Goal: Task Accomplishment & Management: Manage account settings

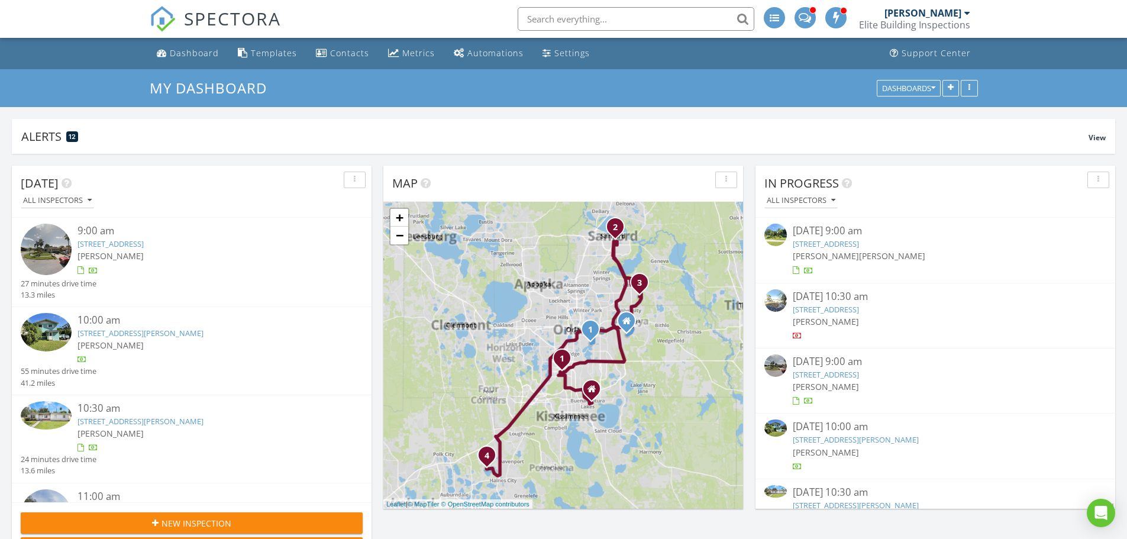
scroll to position [225, 360]
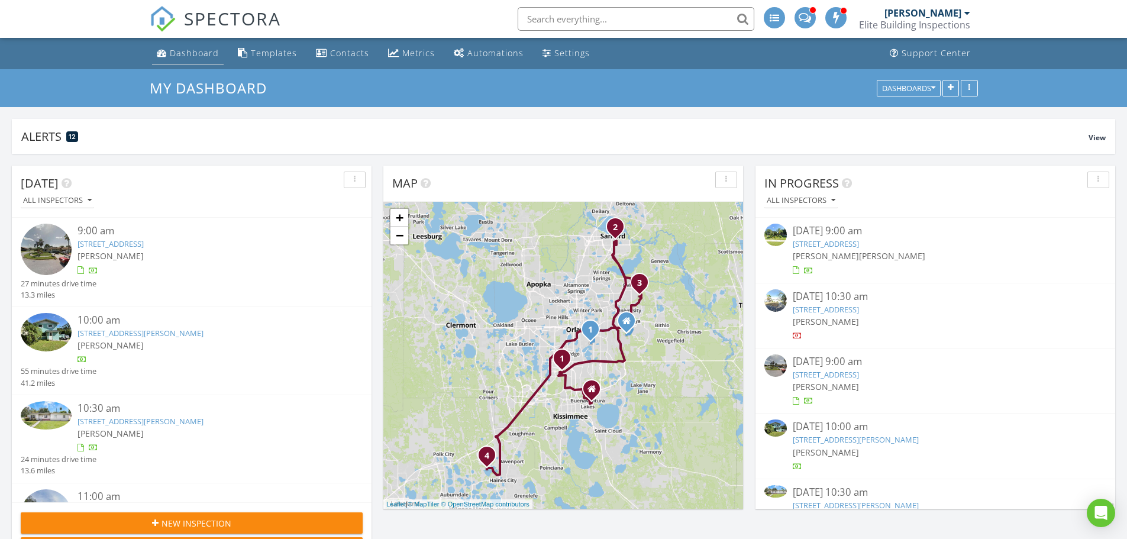
click at [192, 53] on div "Dashboard" at bounding box center [194, 52] width 49 height 11
click at [561, 20] on input "text" at bounding box center [635, 19] width 237 height 24
click at [195, 56] on div "Dashboard" at bounding box center [194, 52] width 49 height 11
click at [595, 18] on input "text" at bounding box center [635, 19] width 237 height 24
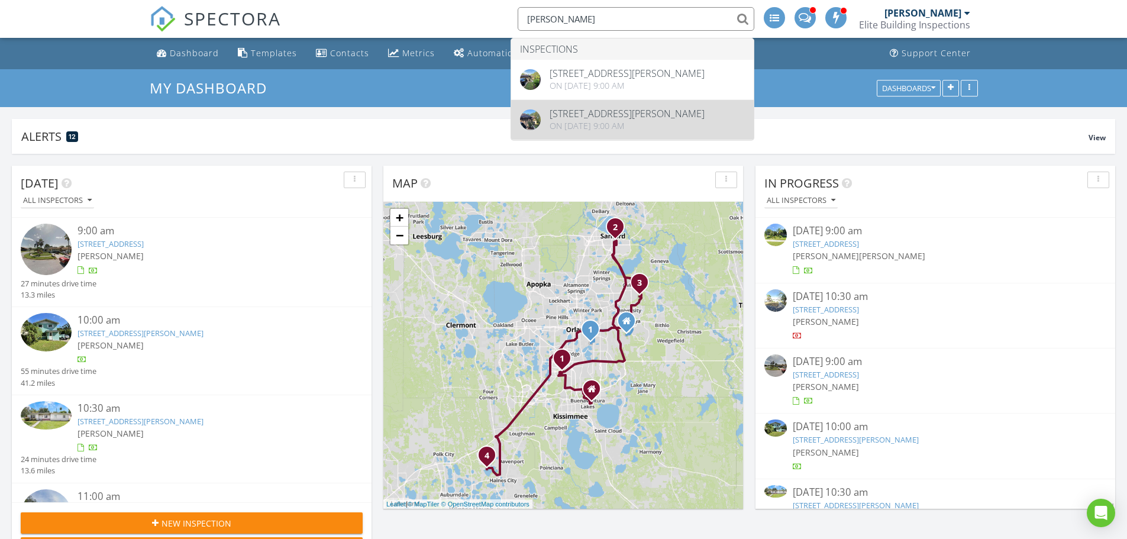
type input "[PERSON_NAME]"
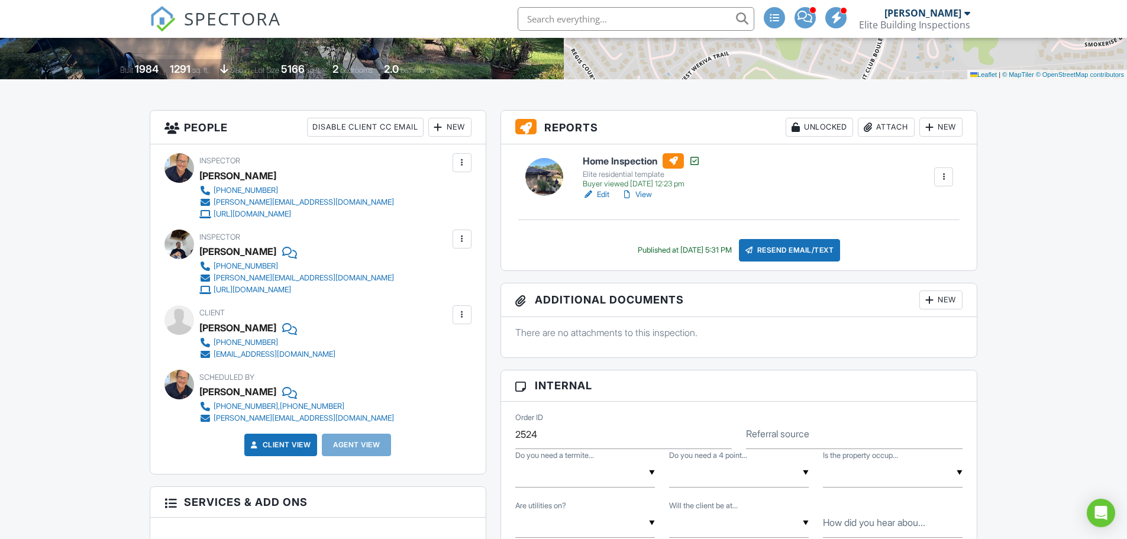
click at [580, 25] on input "text" at bounding box center [635, 19] width 237 height 24
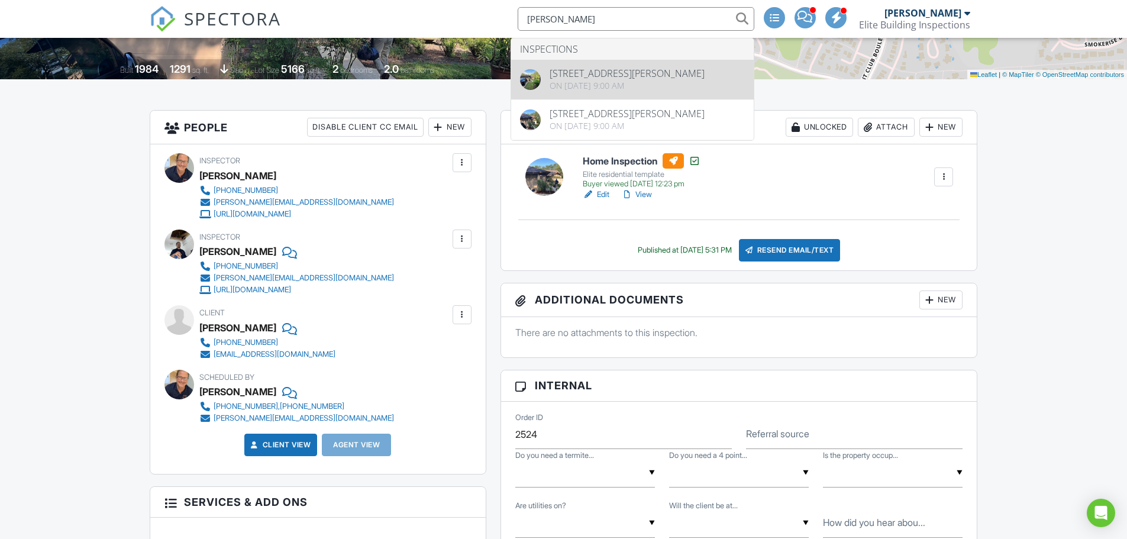
type input "[PERSON_NAME]"
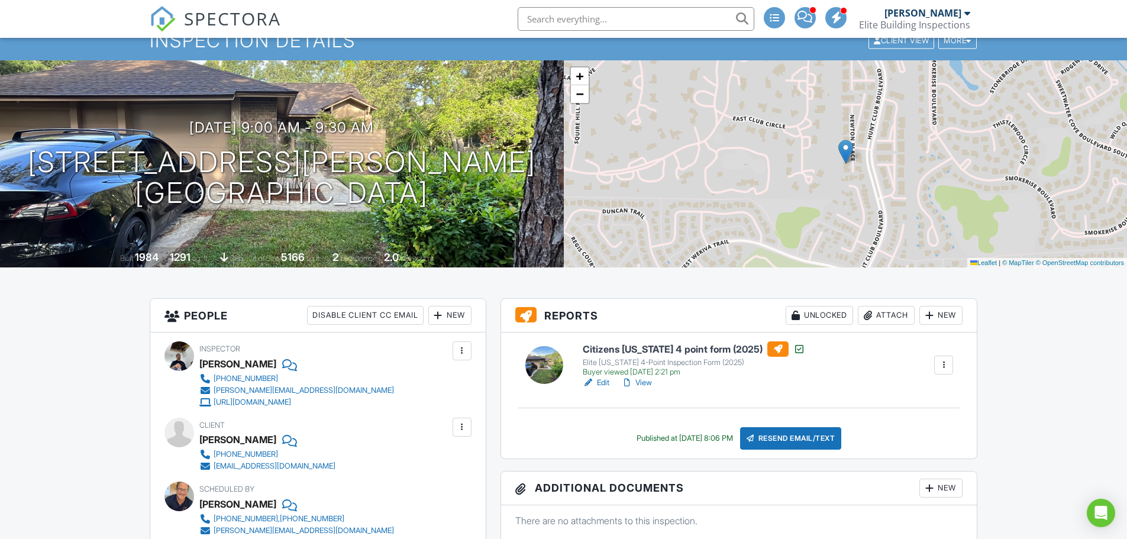
scroll to position [59, 0]
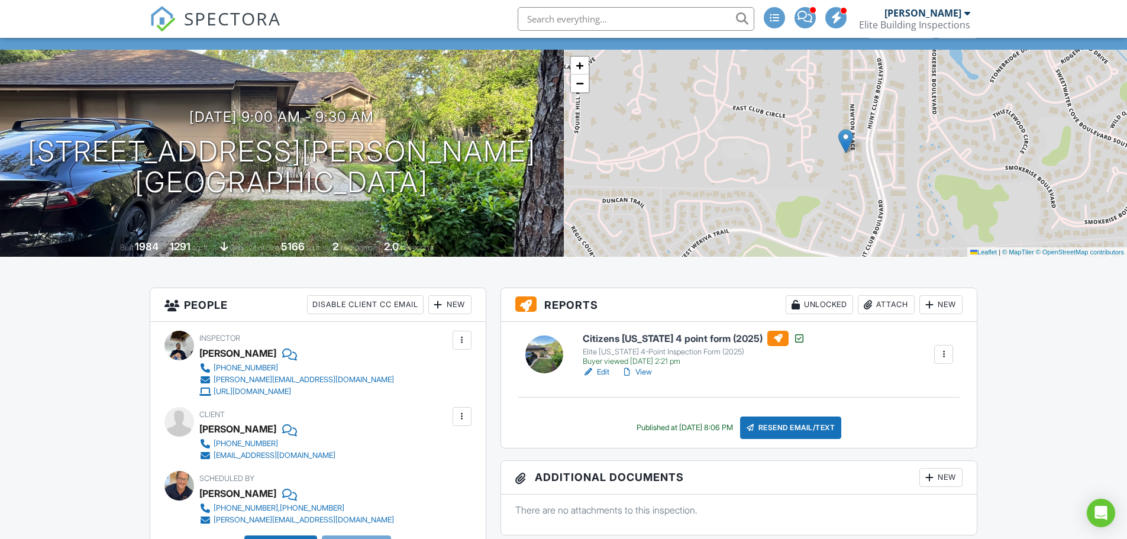
click at [580, 23] on input "text" at bounding box center [635, 19] width 237 height 24
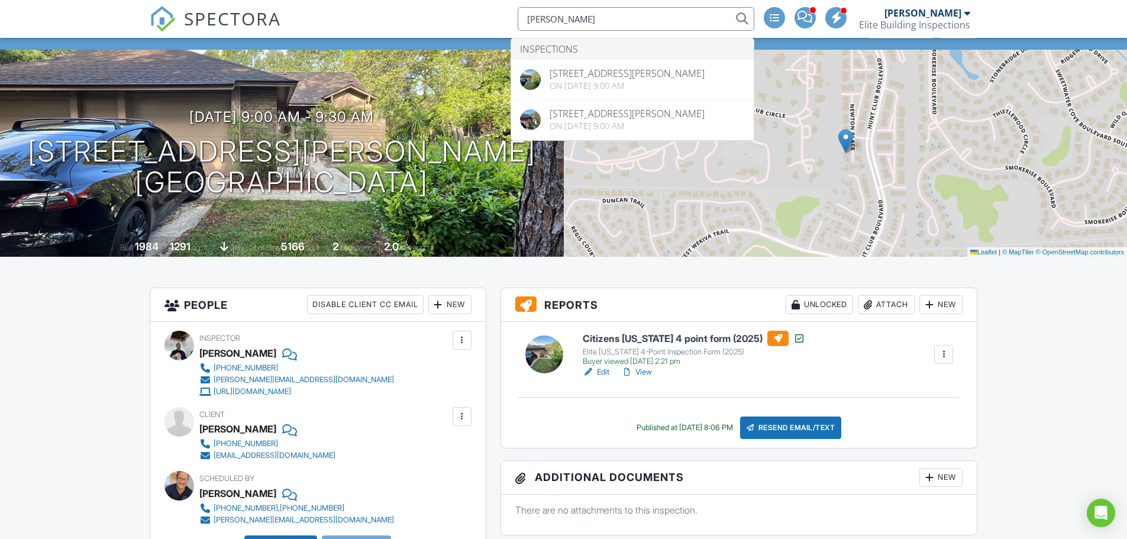
type input "david rose"
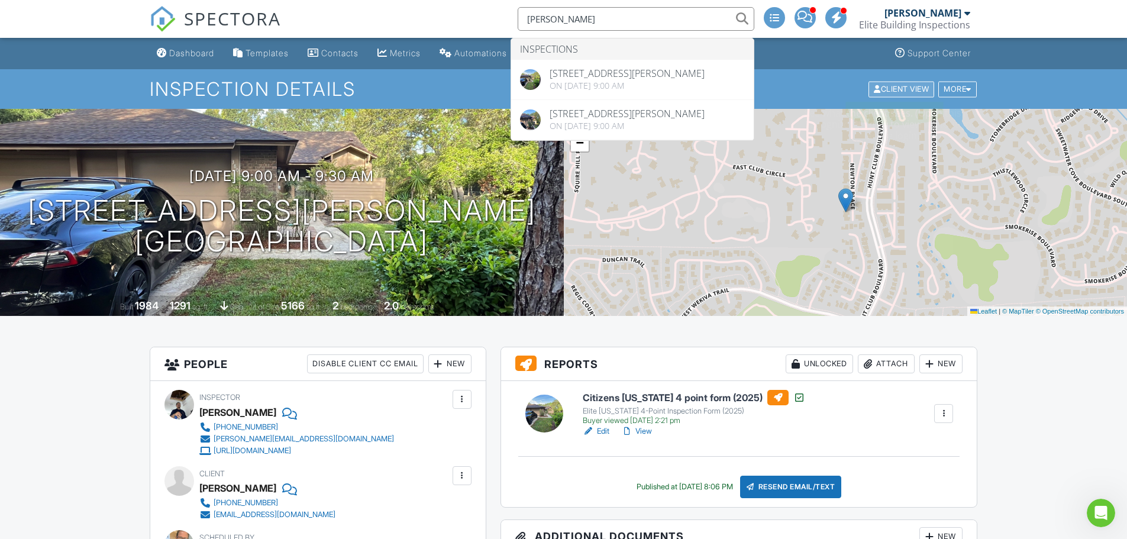
click at [895, 86] on div "Client View" at bounding box center [901, 89] width 66 height 16
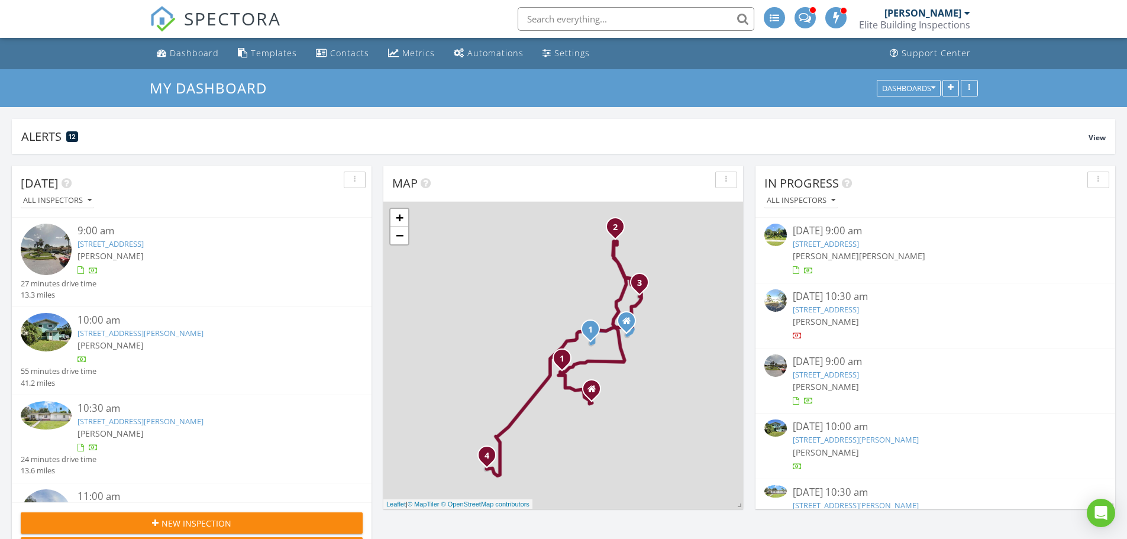
scroll to position [225, 360]
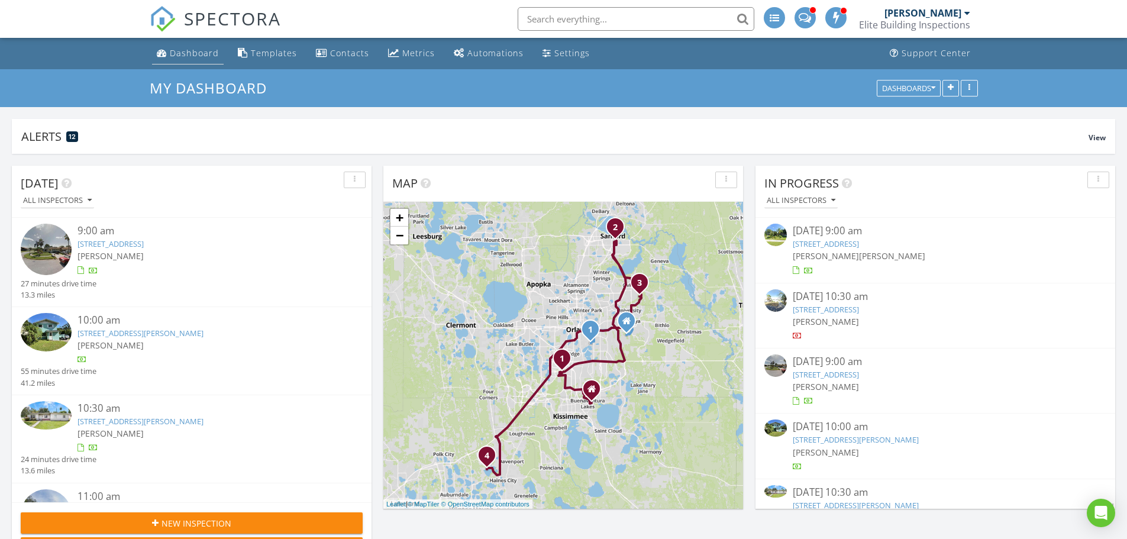
click at [187, 52] on div "Dashboard" at bounding box center [194, 52] width 49 height 11
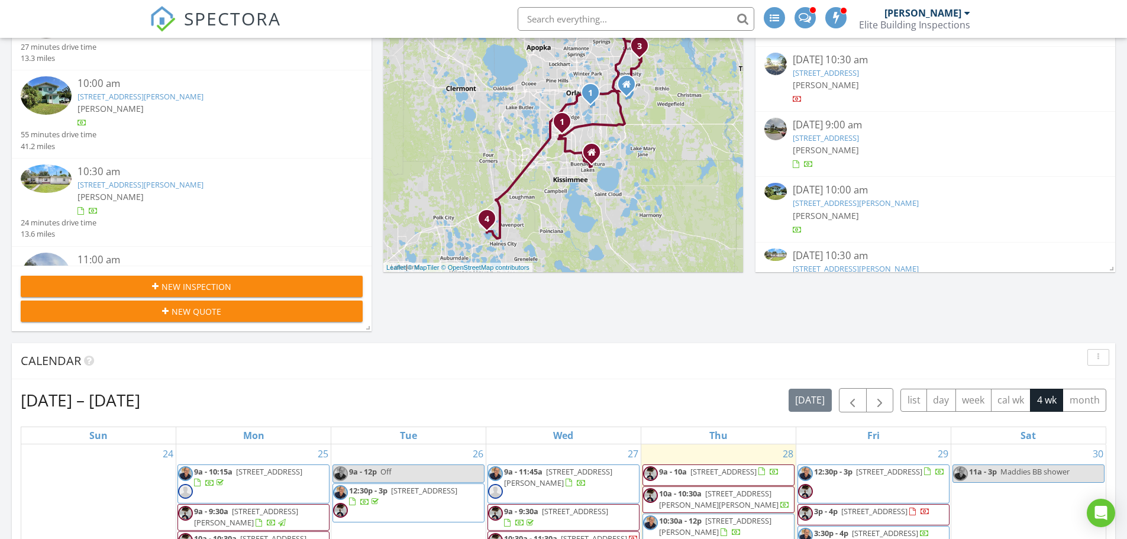
scroll to position [414, 0]
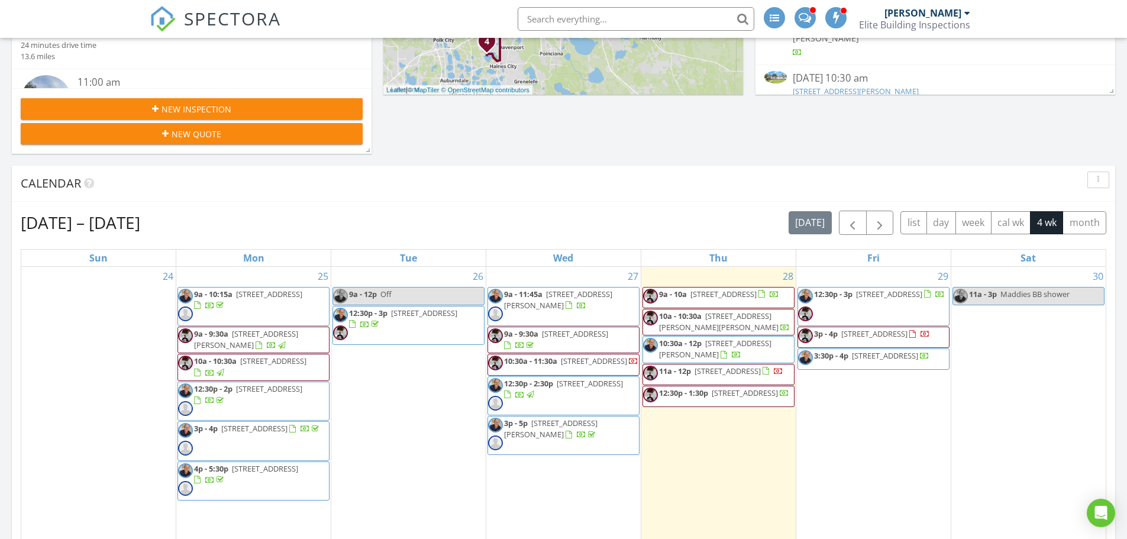
click at [898, 331] on span "1580 Oakhurst Ave, Winter Park 32789" at bounding box center [874, 333] width 66 height 11
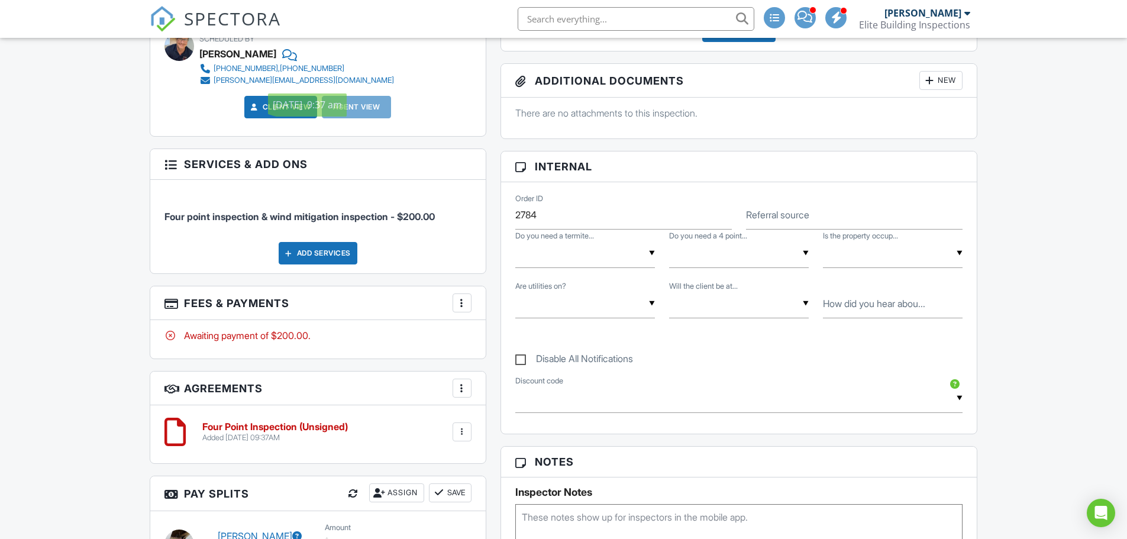
scroll to position [591, 0]
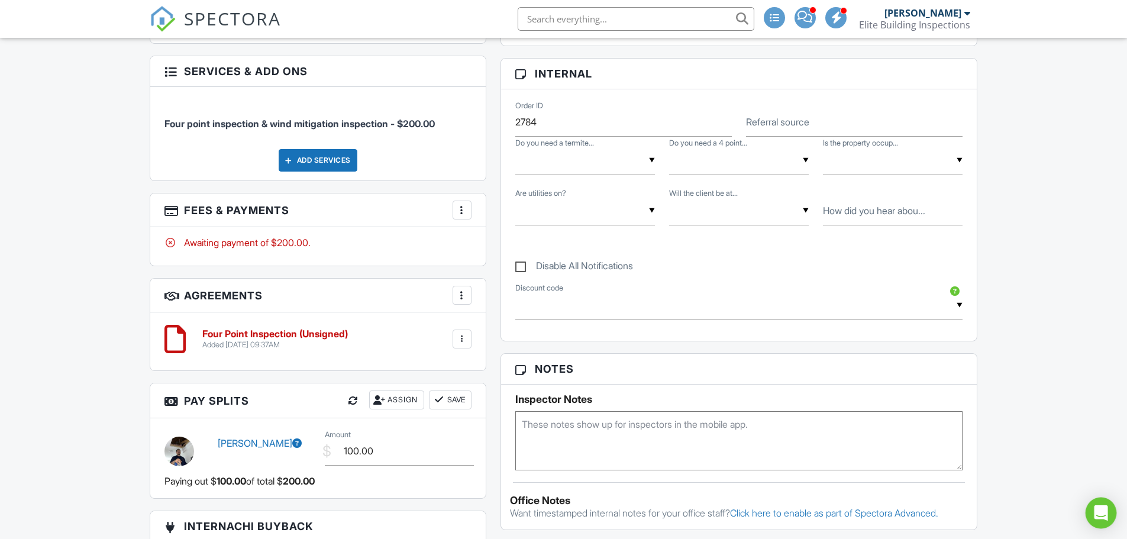
click at [1109, 510] on div "Open Intercom Messenger" at bounding box center [1100, 512] width 31 height 31
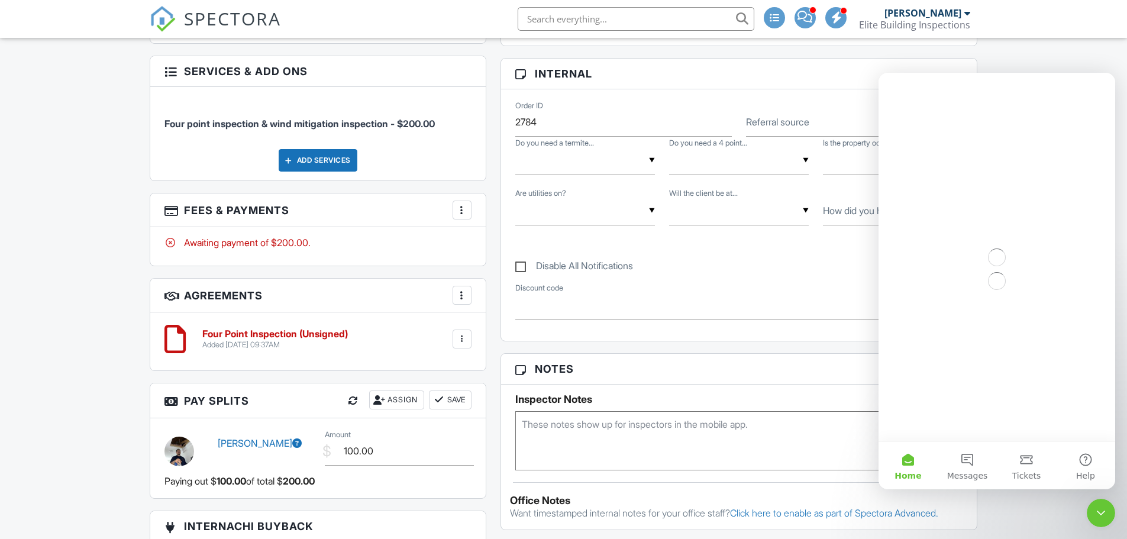
scroll to position [0, 0]
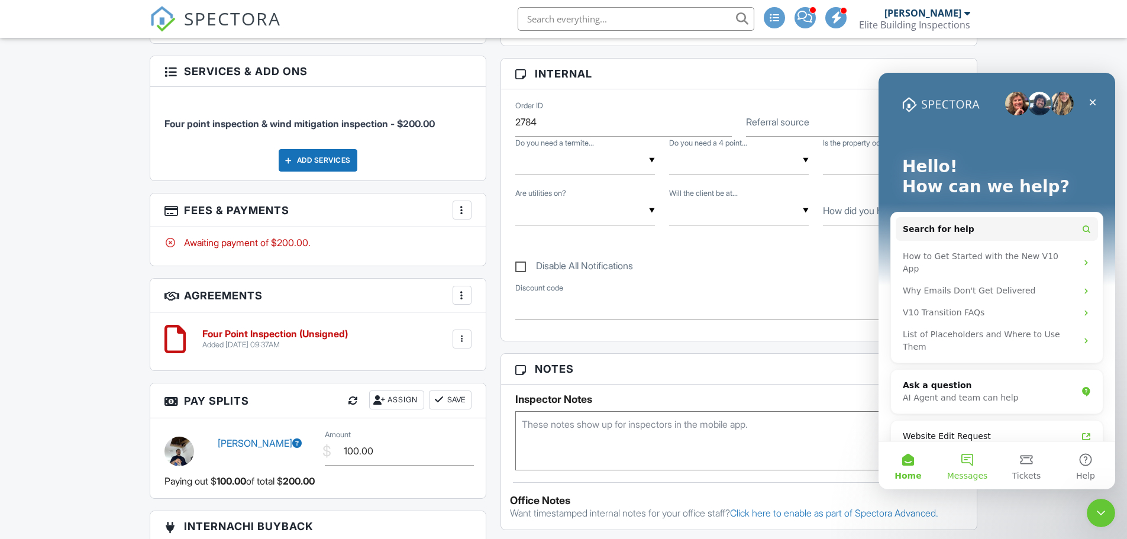
click at [973, 463] on button "Messages" at bounding box center [966, 465] width 59 height 47
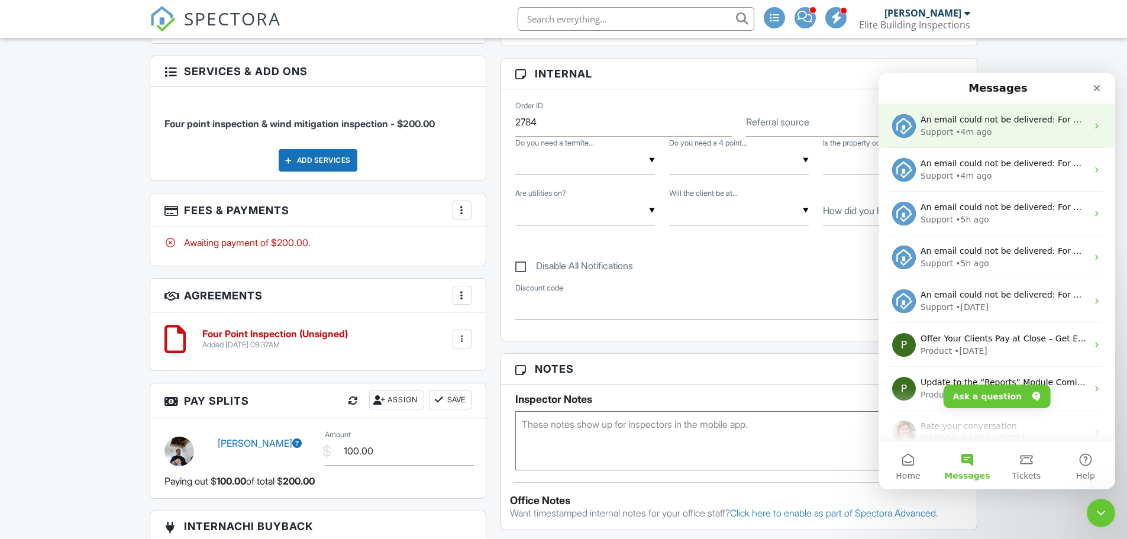
click at [983, 121] on span "An email could not be delivered: For more information, view Why emails don't ge…" at bounding box center [1146, 119] width 452 height 9
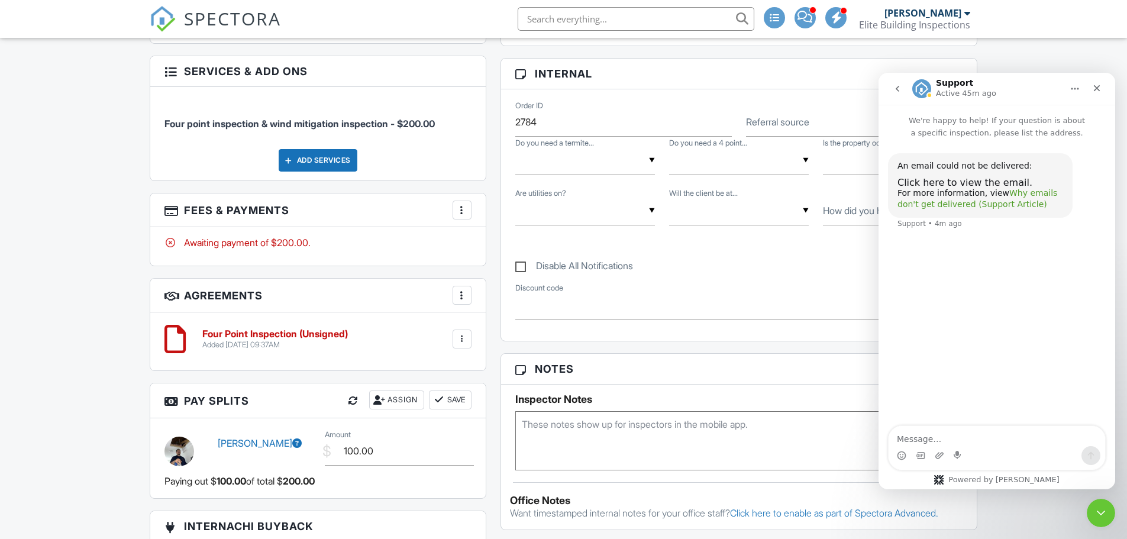
click at [1026, 195] on link "Why emails don't get delivered (Support Article)" at bounding box center [977, 198] width 160 height 21
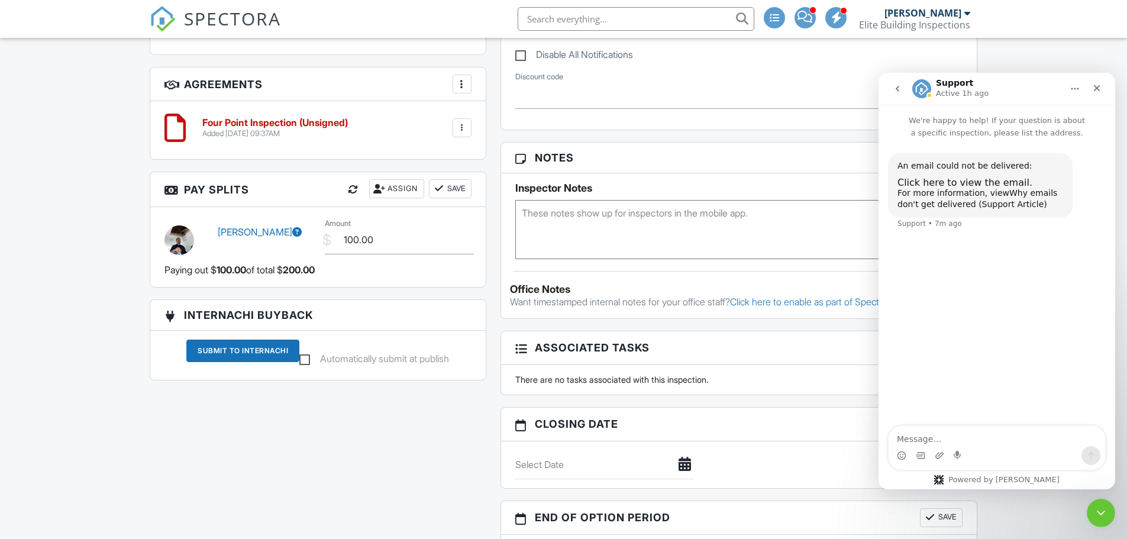
scroll to position [828, 0]
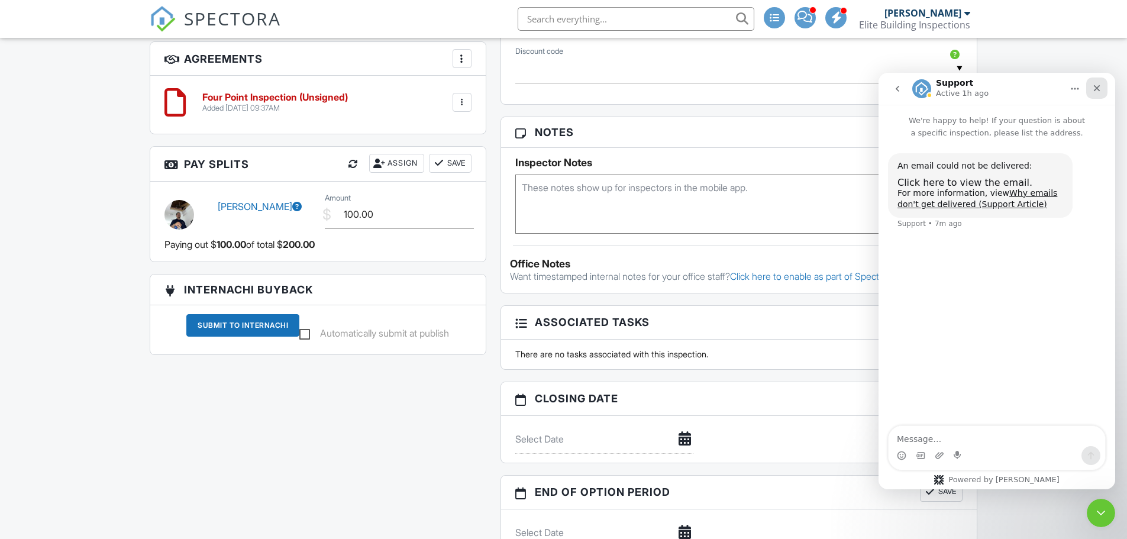
click at [1100, 85] on icon "Close" at bounding box center [1096, 87] width 9 height 9
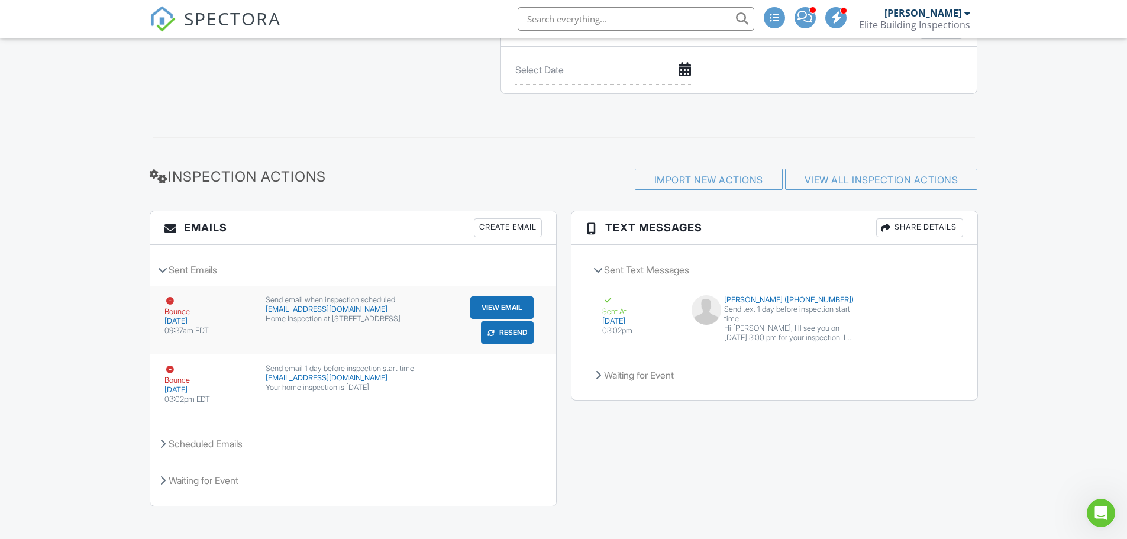
scroll to position [1300, 0]
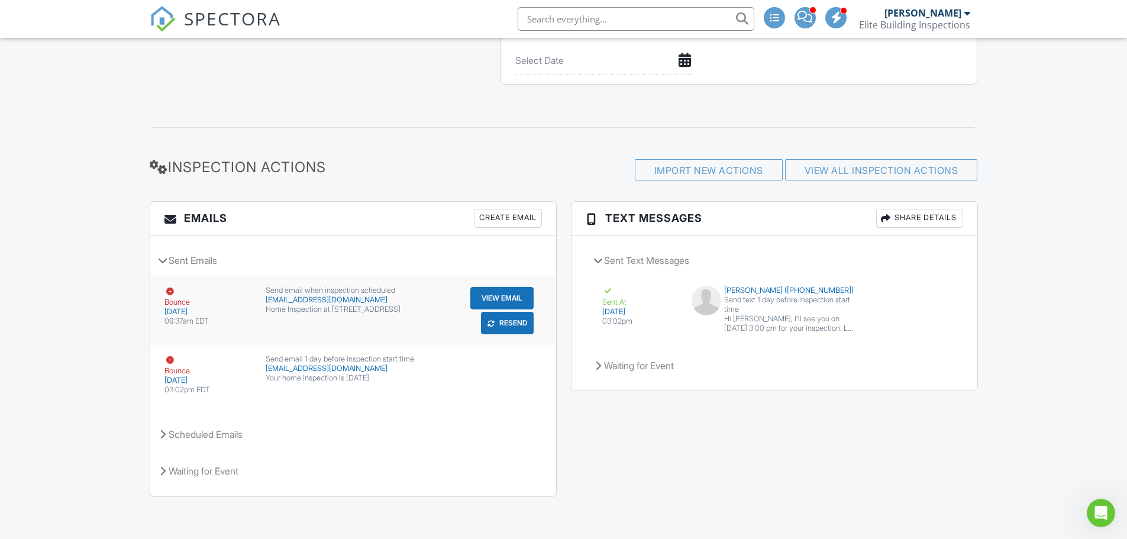
click at [497, 295] on button "View Email" at bounding box center [501, 298] width 63 height 22
click at [507, 361] on button "View Email" at bounding box center [501, 366] width 63 height 22
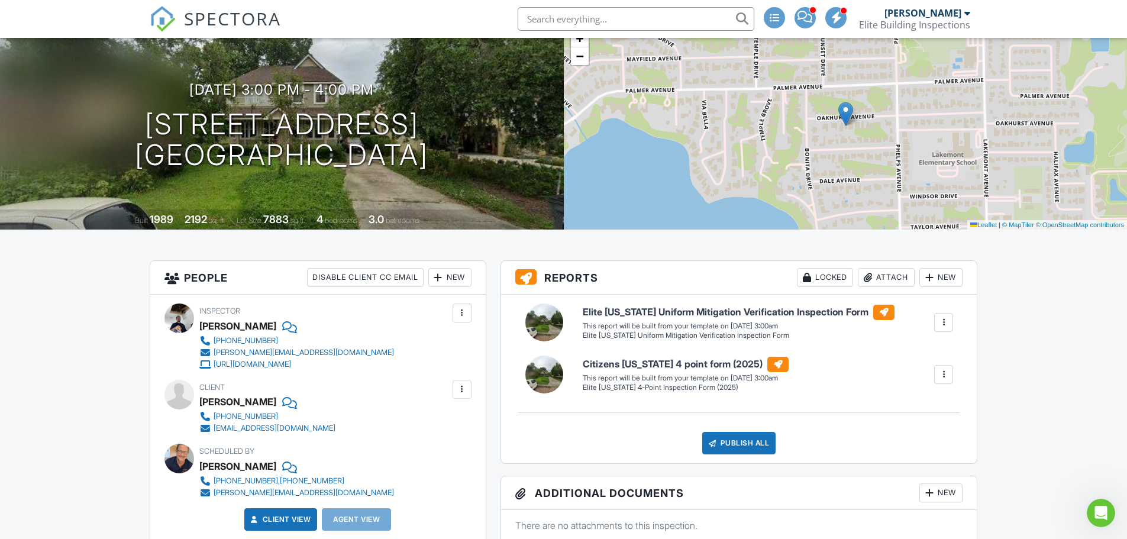
scroll to position [0, 0]
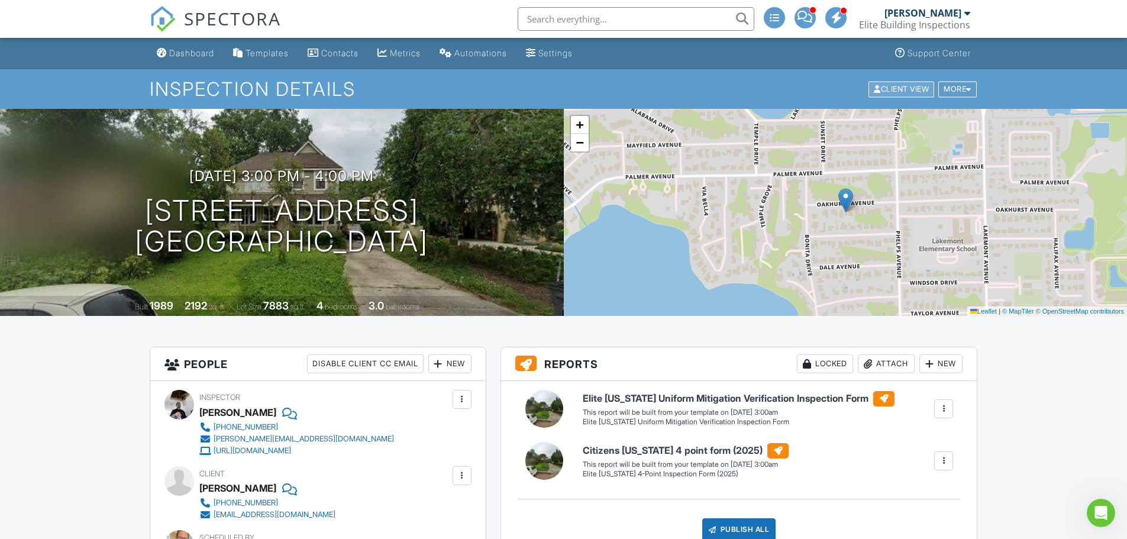
click at [897, 89] on div "Client View" at bounding box center [901, 89] width 66 height 16
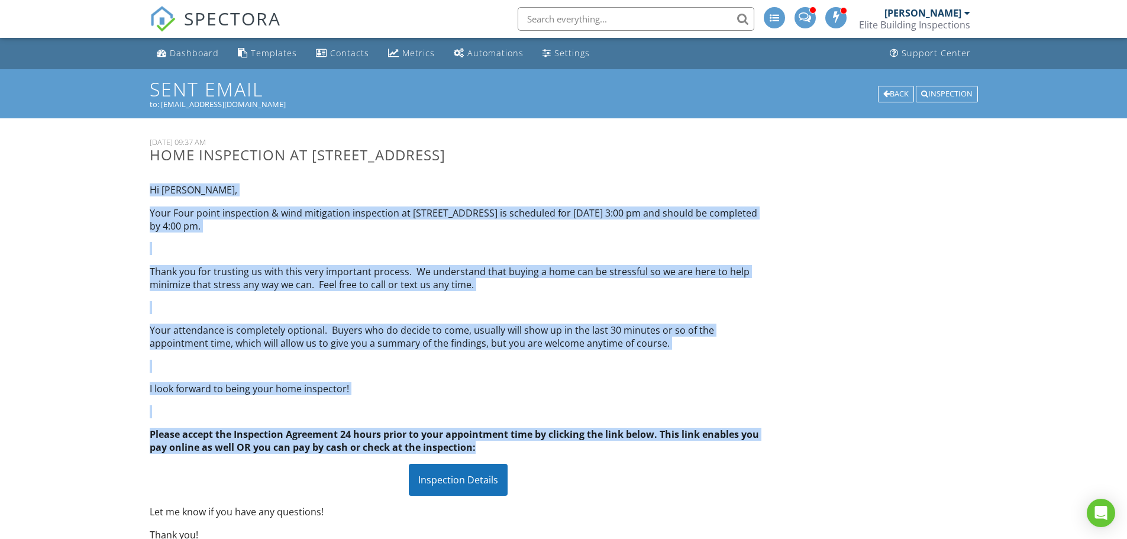
drag, startPoint x: 147, startPoint y: 187, endPoint x: 756, endPoint y: 446, distance: 661.7
click at [756, 446] on div "Hi Rafik, Your Four point inspection & wind mitigation inspection at 1580 Oakhu…" at bounding box center [459, 362] width 632 height 377
copy div "Hi Rafik, Your Four point inspection & wind mitigation inspection at 1580 Oakhu…"
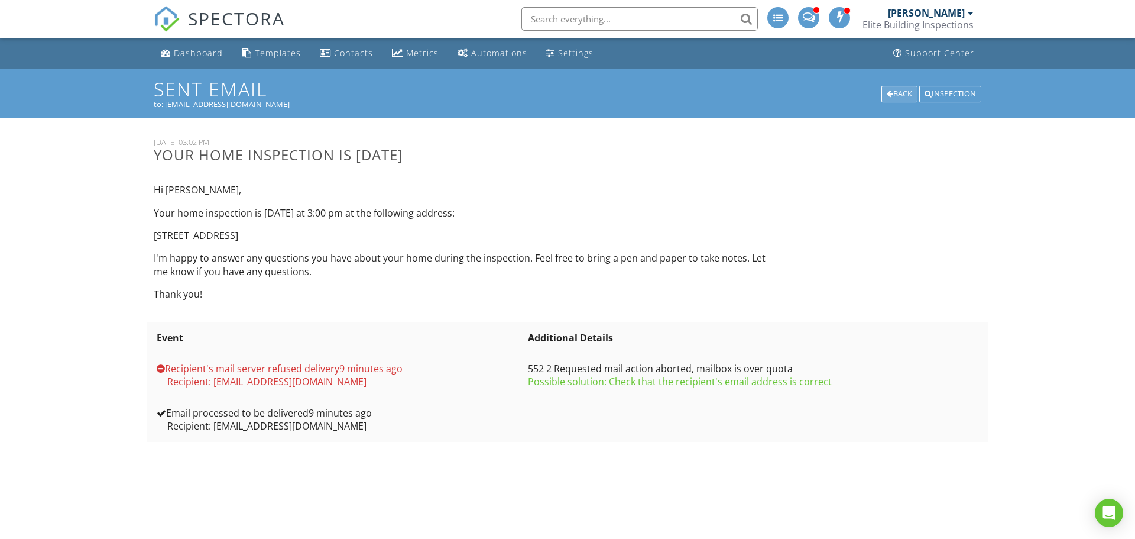
click at [899, 87] on div "Back" at bounding box center [900, 94] width 36 height 17
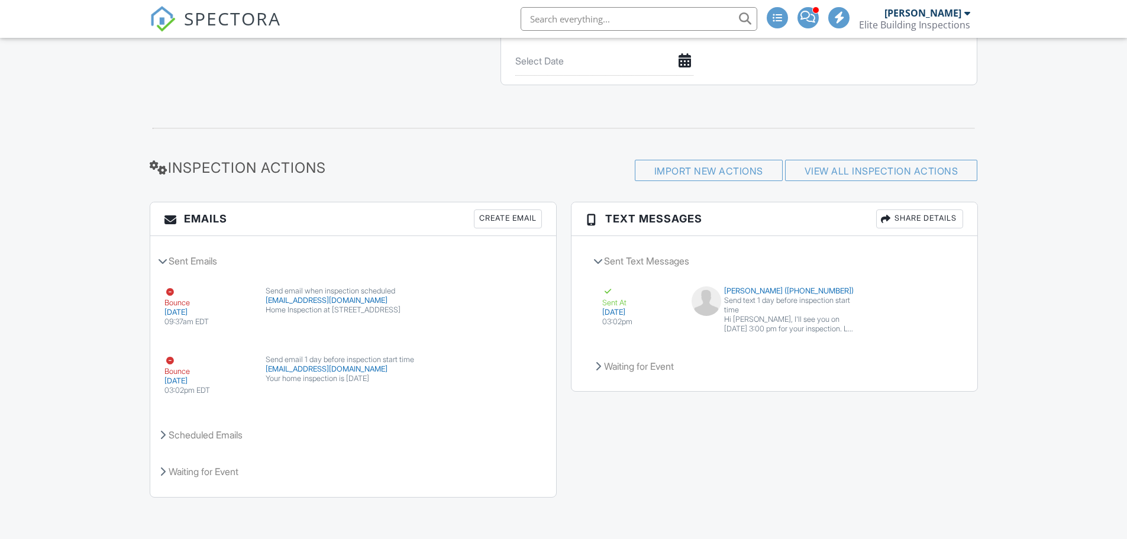
scroll to position [1300, 0]
click at [509, 295] on button "View Email" at bounding box center [501, 298] width 63 height 22
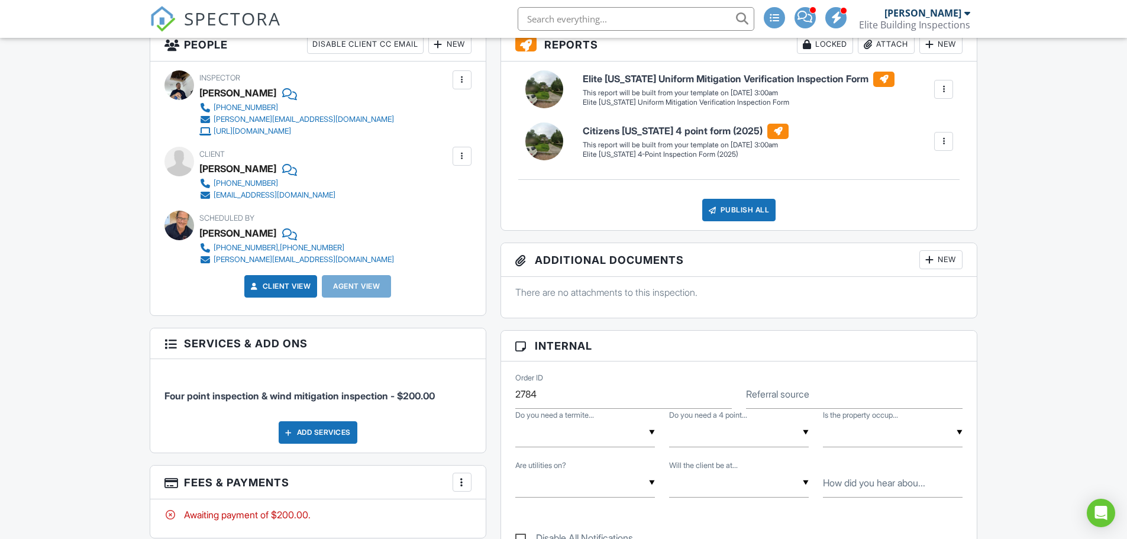
scroll to position [235, 0]
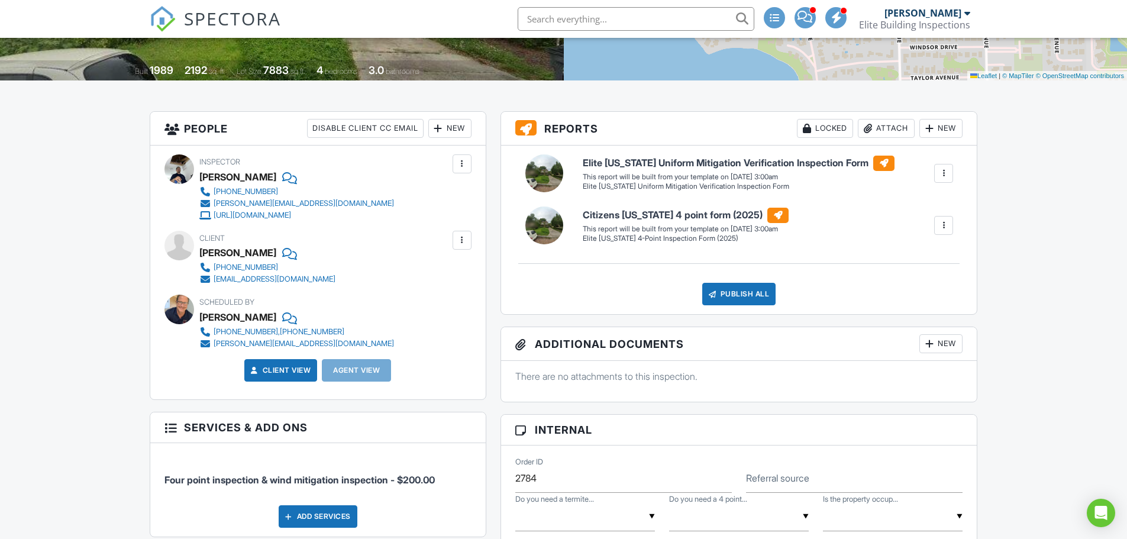
click at [462, 241] on div at bounding box center [462, 240] width 12 height 12
click at [430, 272] on li "Edit" at bounding box center [434, 276] width 60 height 30
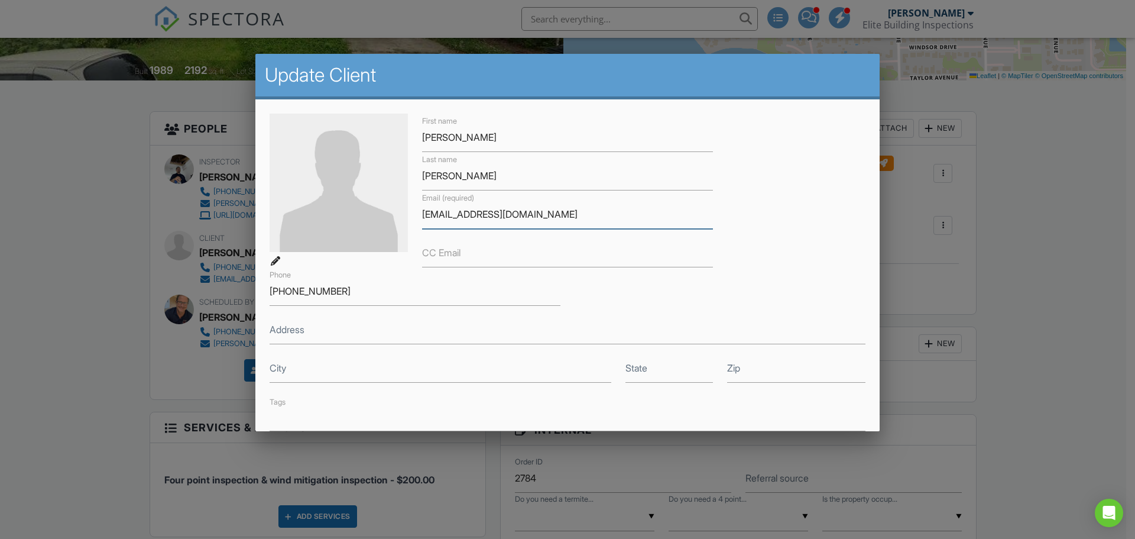
drag, startPoint x: 526, startPoint y: 216, endPoint x: 420, endPoint y: 216, distance: 105.3
click at [422, 216] on input "rhyhanna1@yahoo.com" at bounding box center [567, 214] width 291 height 29
click at [1024, 350] on div at bounding box center [567, 278] width 1135 height 674
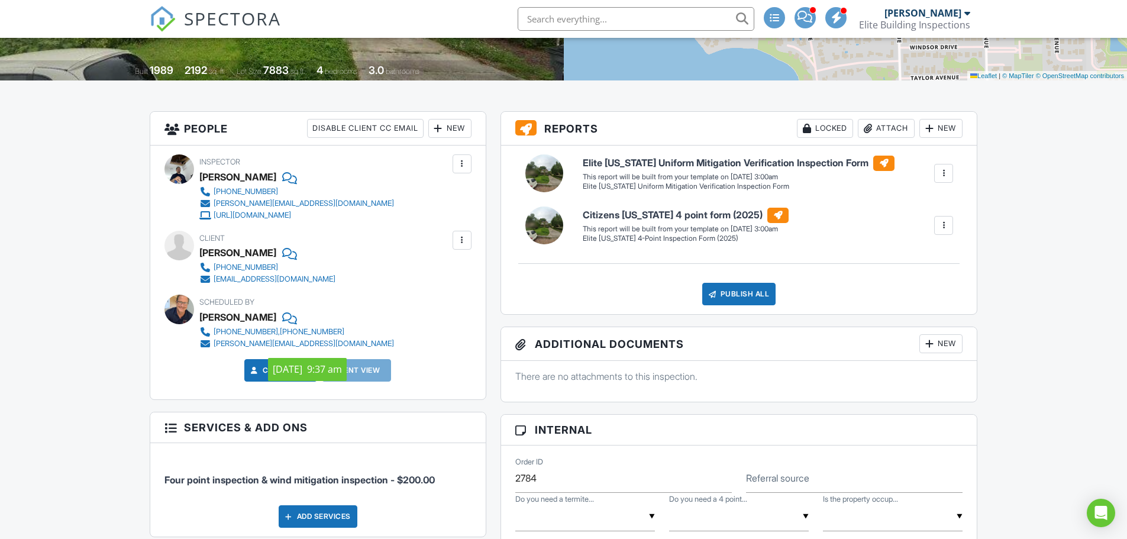
scroll to position [472, 0]
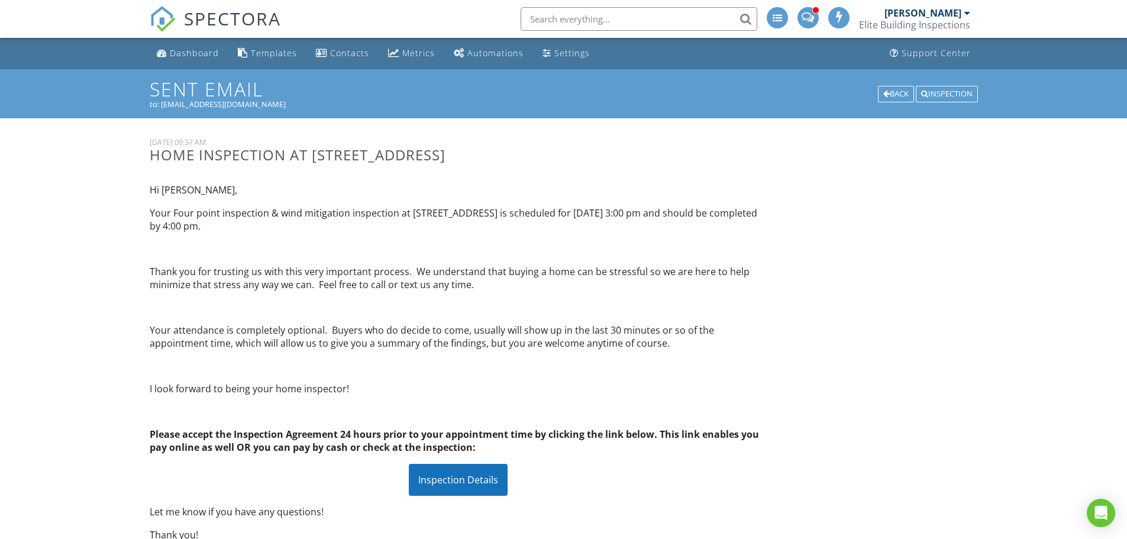
scroll to position [174, 0]
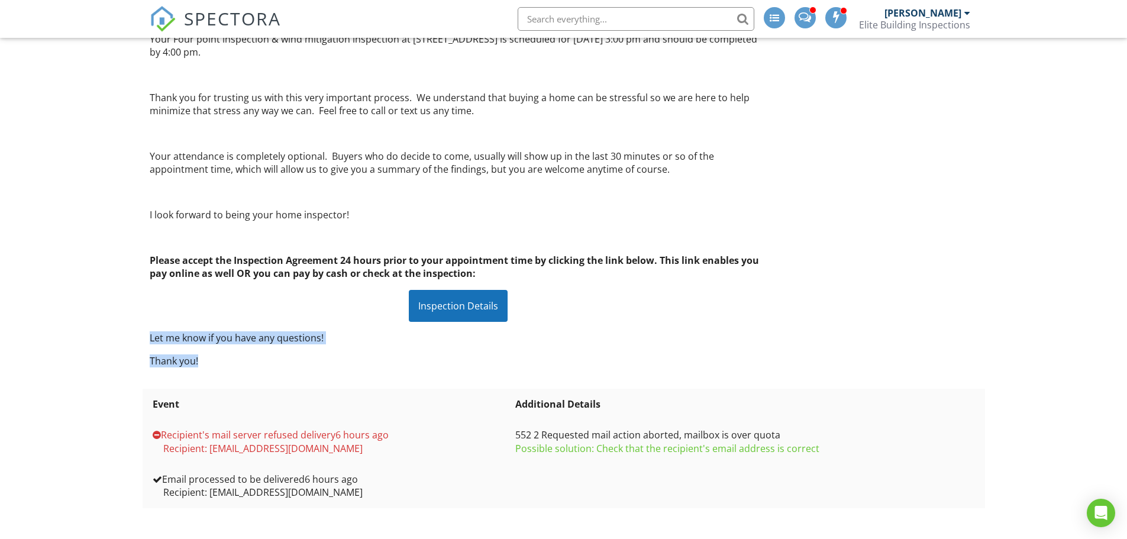
drag, startPoint x: 148, startPoint y: 333, endPoint x: 303, endPoint y: 358, distance: 157.0
click at [303, 358] on div "Hi Rafik, Your Four point inspection & wind mitigation inspection at 1580 Oakhu…" at bounding box center [459, 188] width 632 height 377
copy div "Let me know if you have any questions! Thank you!"
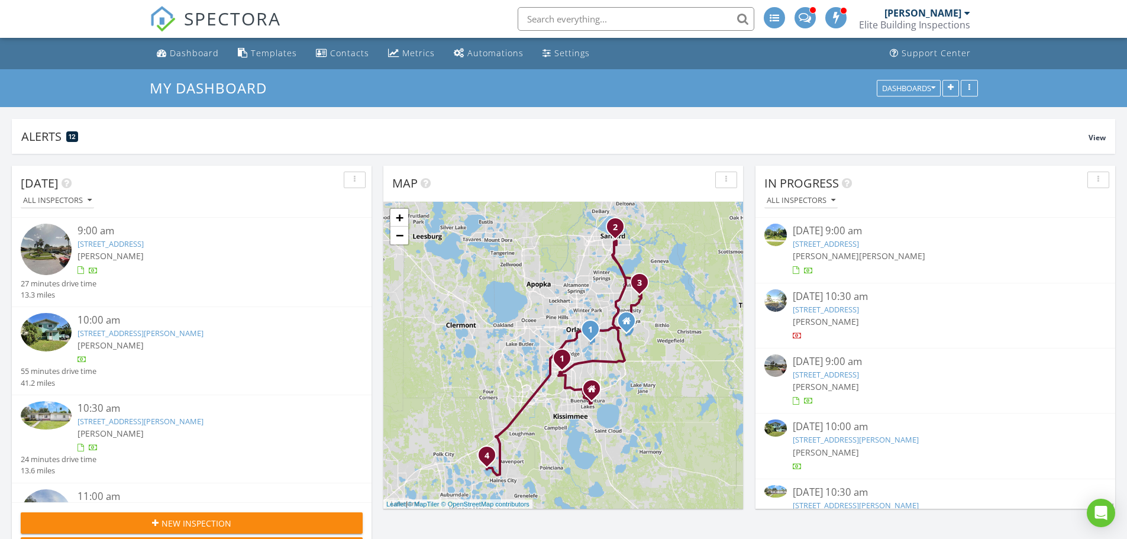
scroll to position [225, 360]
click at [859, 309] on link "[STREET_ADDRESS]" at bounding box center [825, 309] width 66 height 11
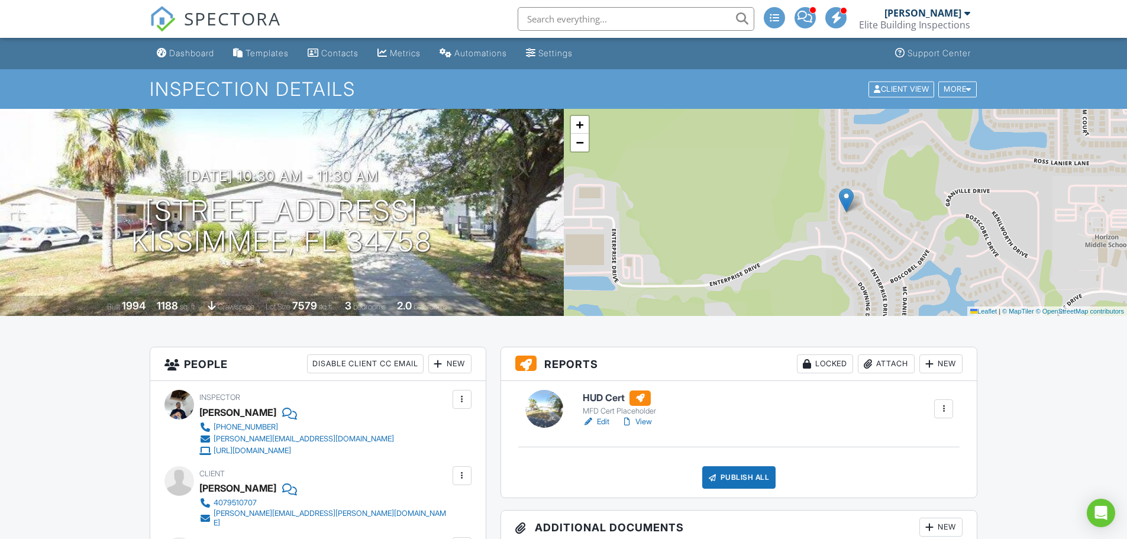
click at [945, 409] on div at bounding box center [943, 409] width 12 height 12
click at [908, 499] on div "Delete" at bounding box center [908, 500] width 25 height 13
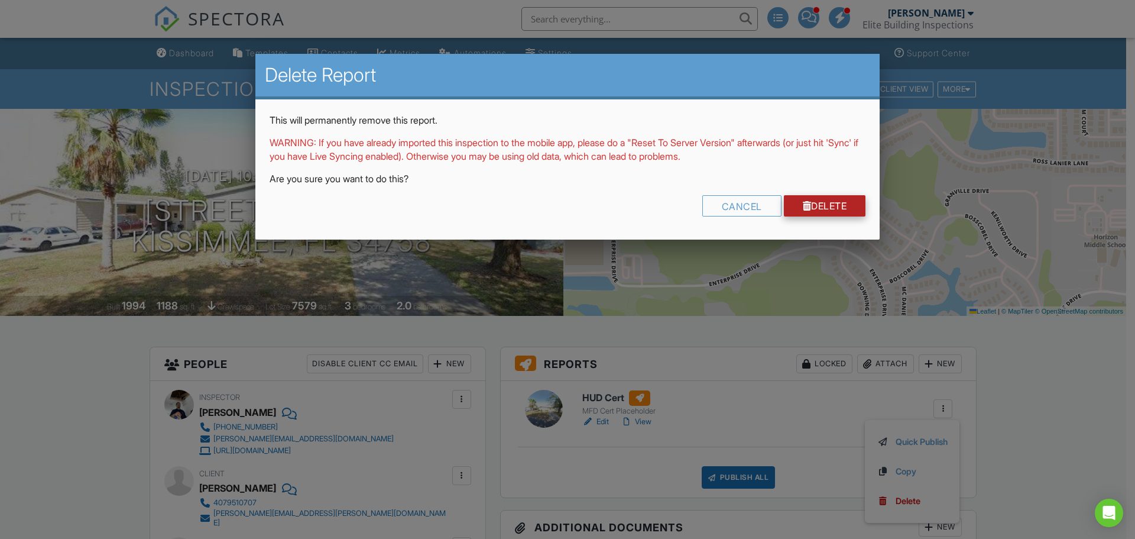
click at [824, 206] on link "Delete" at bounding box center [825, 205] width 82 height 21
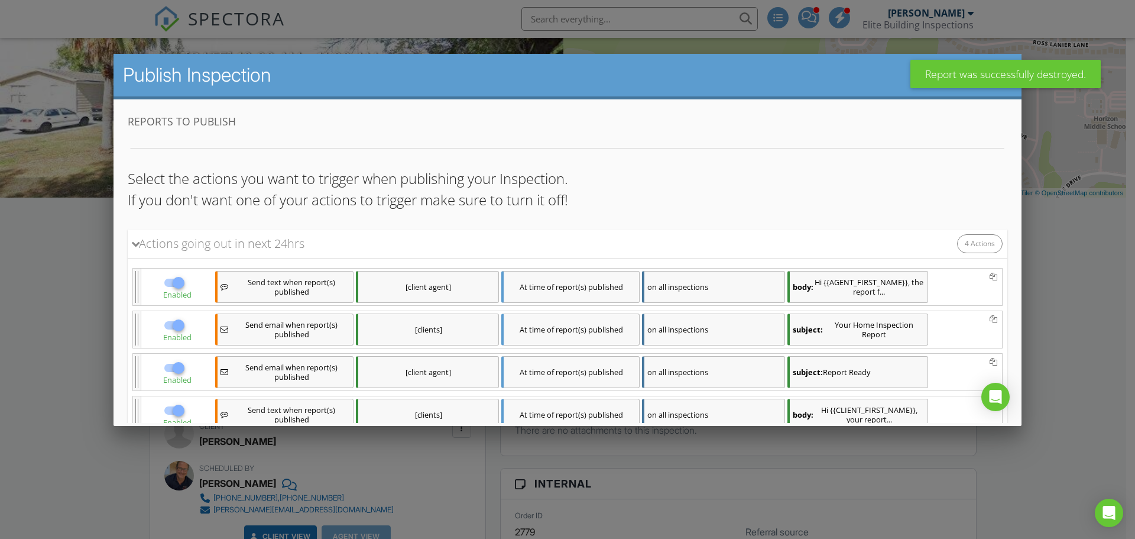
click at [1088, 300] on div at bounding box center [567, 278] width 1135 height 674
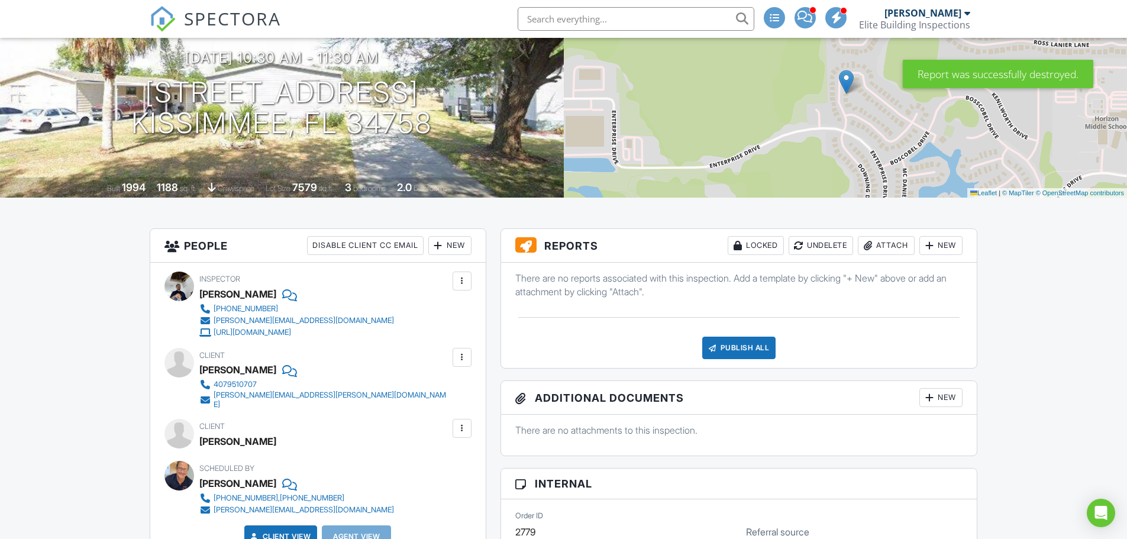
click at [888, 241] on div "Attach" at bounding box center [886, 245] width 57 height 19
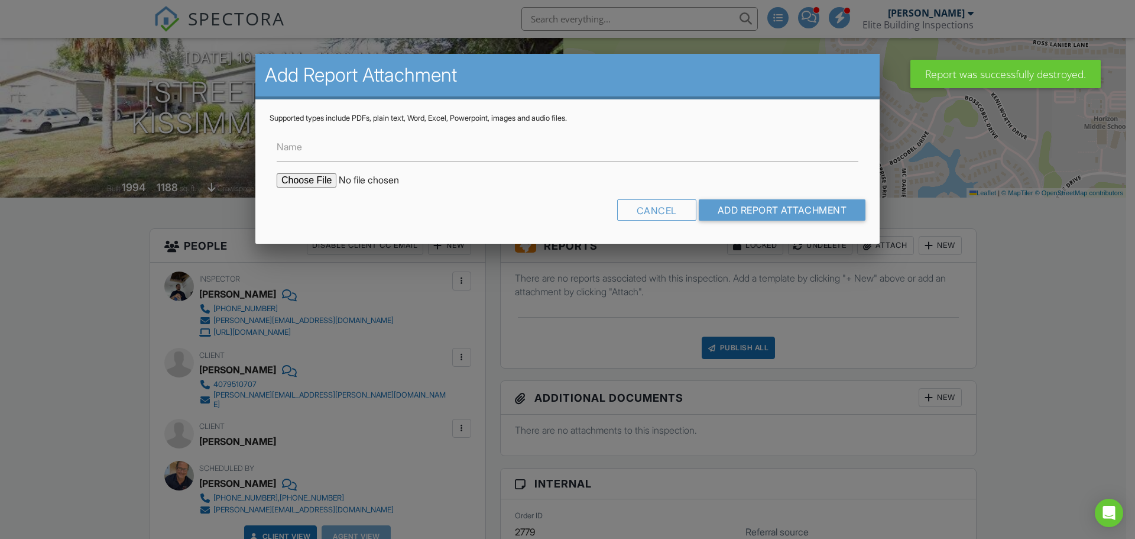
click at [314, 178] on input "file" at bounding box center [377, 180] width 201 height 14
click at [310, 183] on input "file" at bounding box center [377, 180] width 201 height 14
type input "C:\fakepath\32713_report_2025-08-28_09-59-21.pdf"
click at [302, 147] on label "Name" at bounding box center [289, 146] width 25 height 13
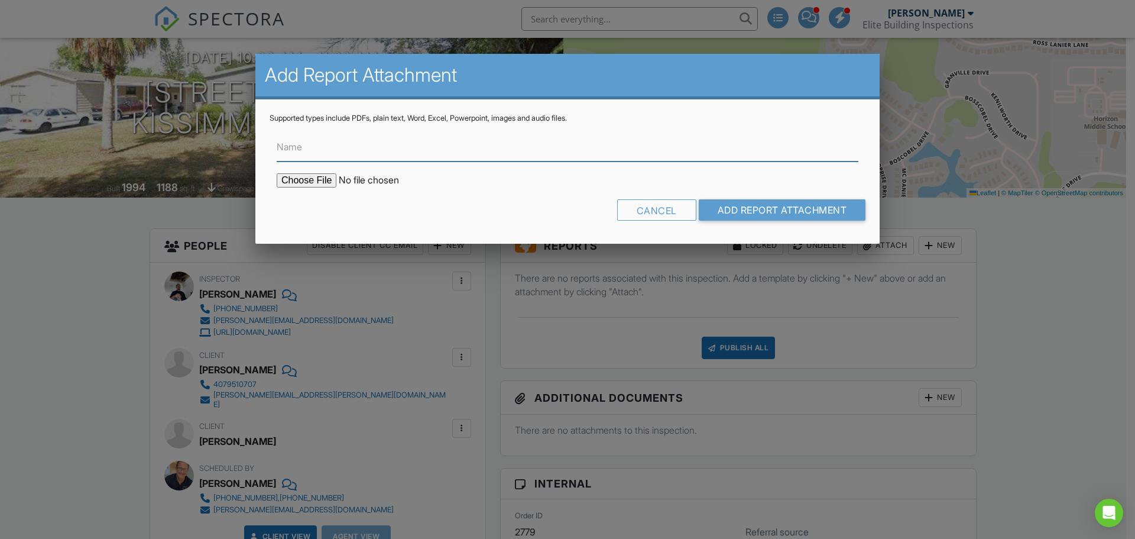
click at [302, 147] on input "Name" at bounding box center [568, 146] width 582 height 29
type input "HUD Foundation certification"
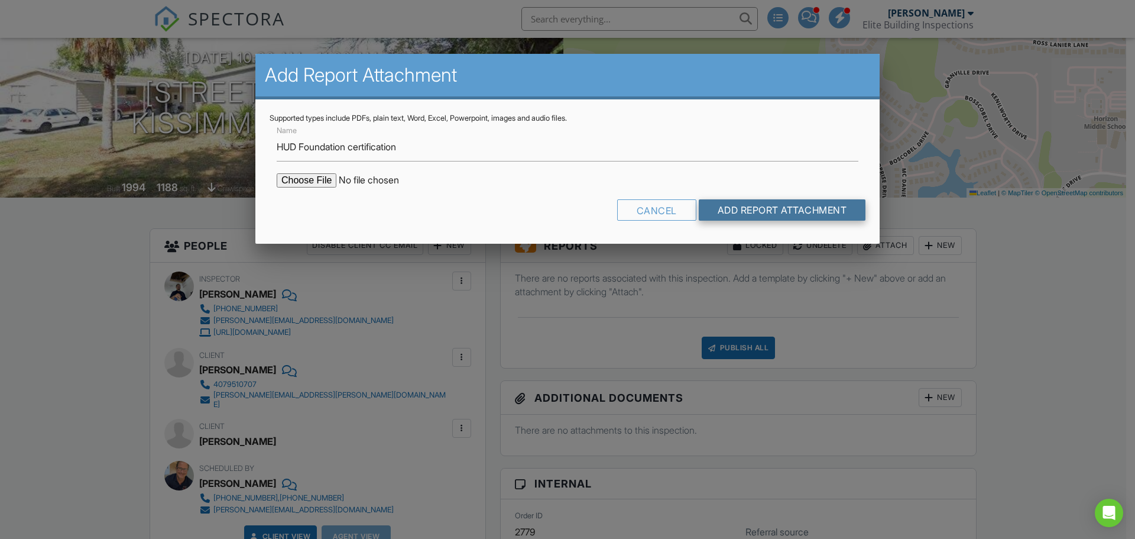
click at [759, 208] on input "Add Report Attachment" at bounding box center [782, 209] width 167 height 21
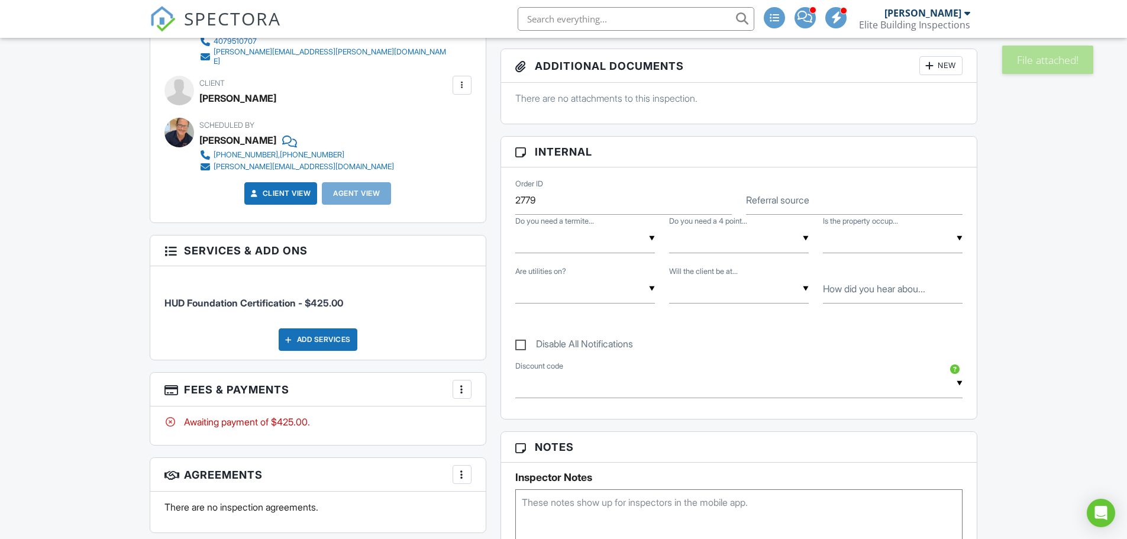
scroll to position [532, 0]
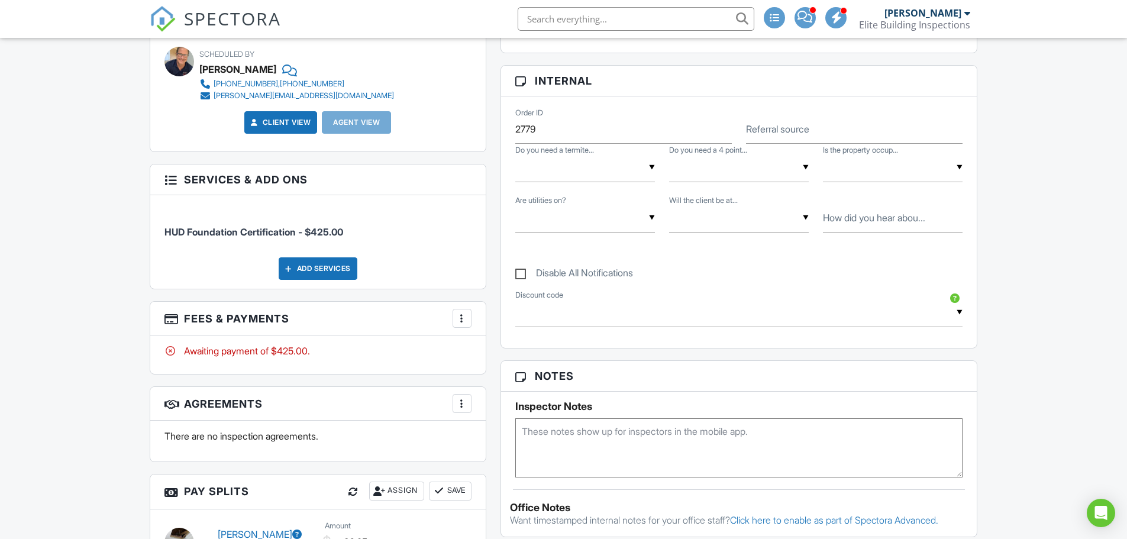
click at [454, 310] on div "More" at bounding box center [461, 318] width 19 height 19
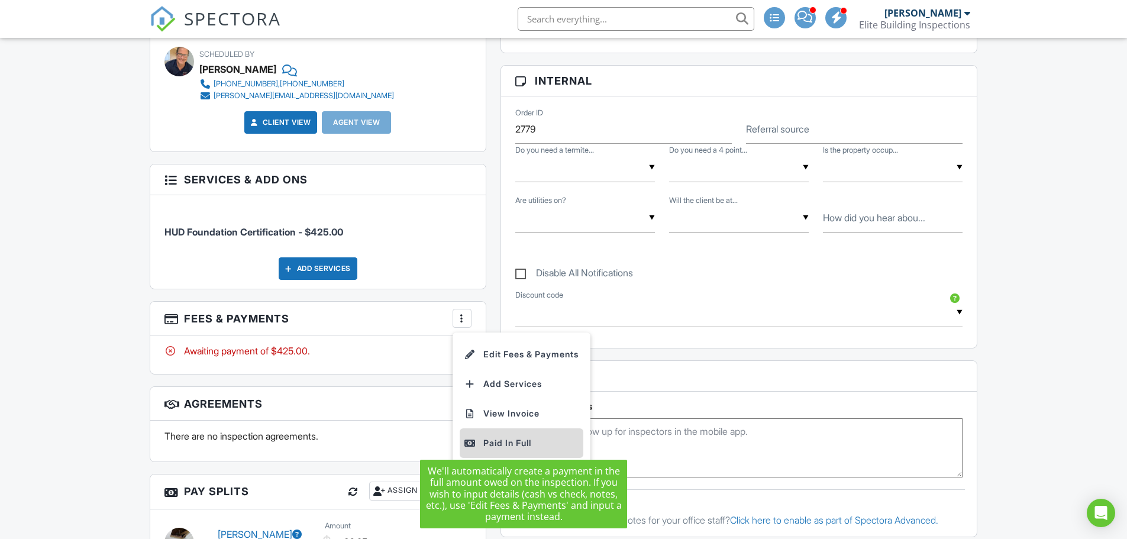
click at [514, 436] on div "Paid In Full" at bounding box center [521, 443] width 114 height 14
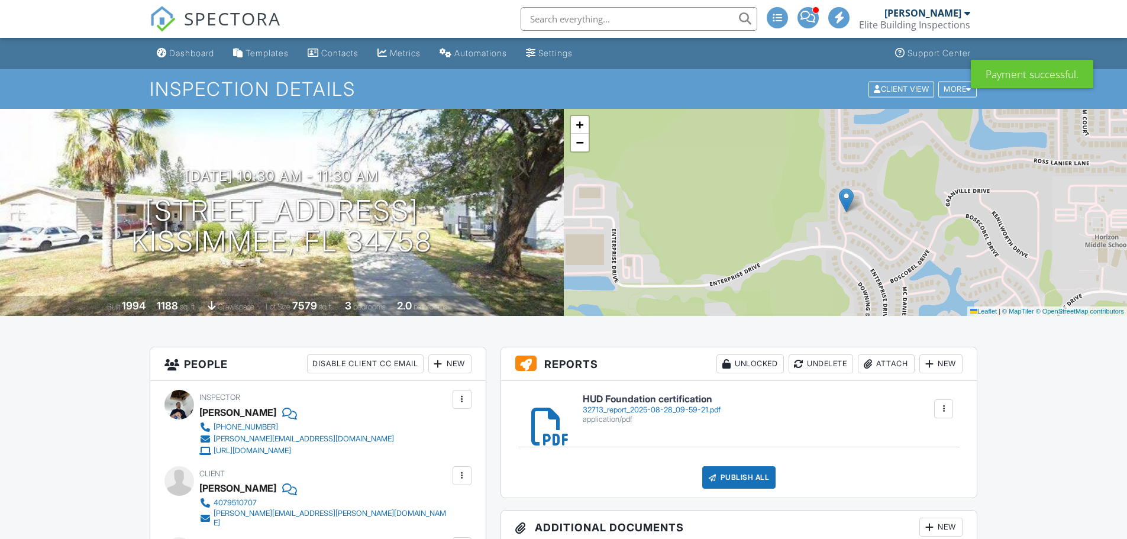
click at [740, 477] on div "Publish All" at bounding box center [739, 477] width 74 height 22
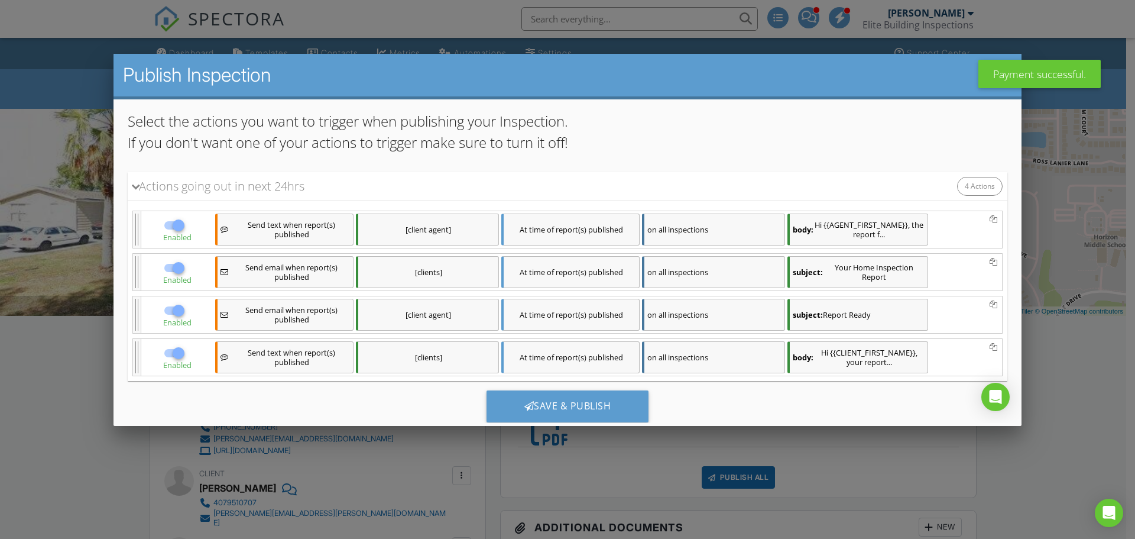
scroll to position [59, 0]
click at [466, 265] on div "[clients]" at bounding box center [427, 270] width 143 height 32
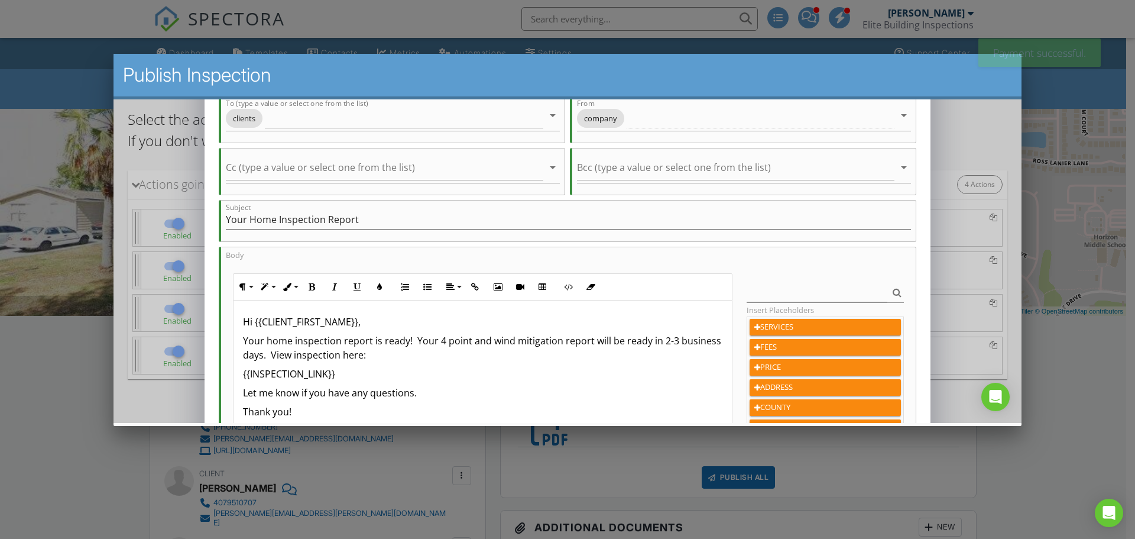
scroll to position [118, 0]
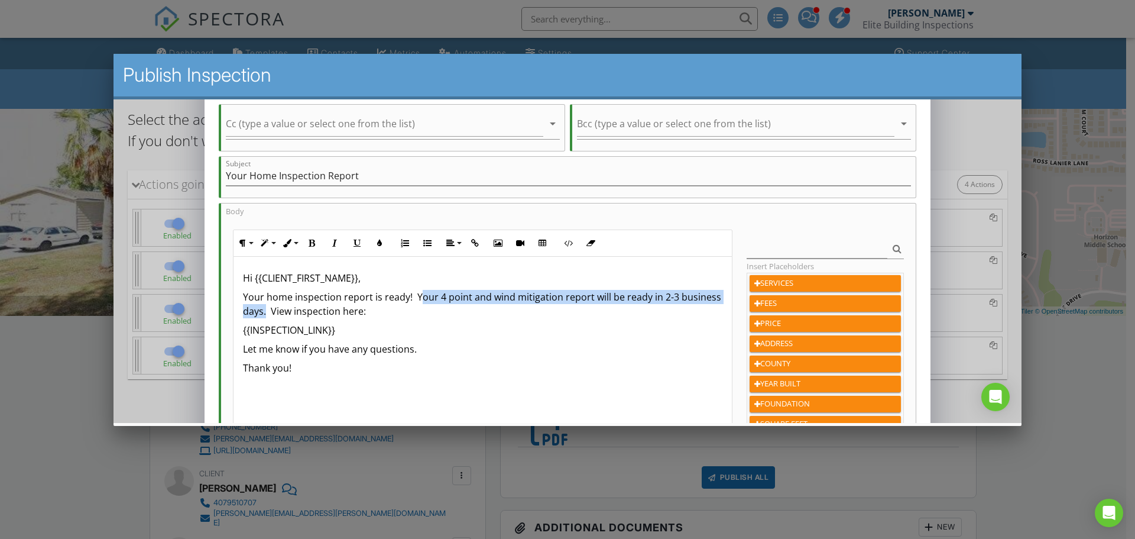
drag, startPoint x: 308, startPoint y: 313, endPoint x: 417, endPoint y: 295, distance: 110.8
click at [417, 295] on p "Your home inspection report is ready! Your 4 point and wind mitigation report w…" at bounding box center [483, 304] width 480 height 28
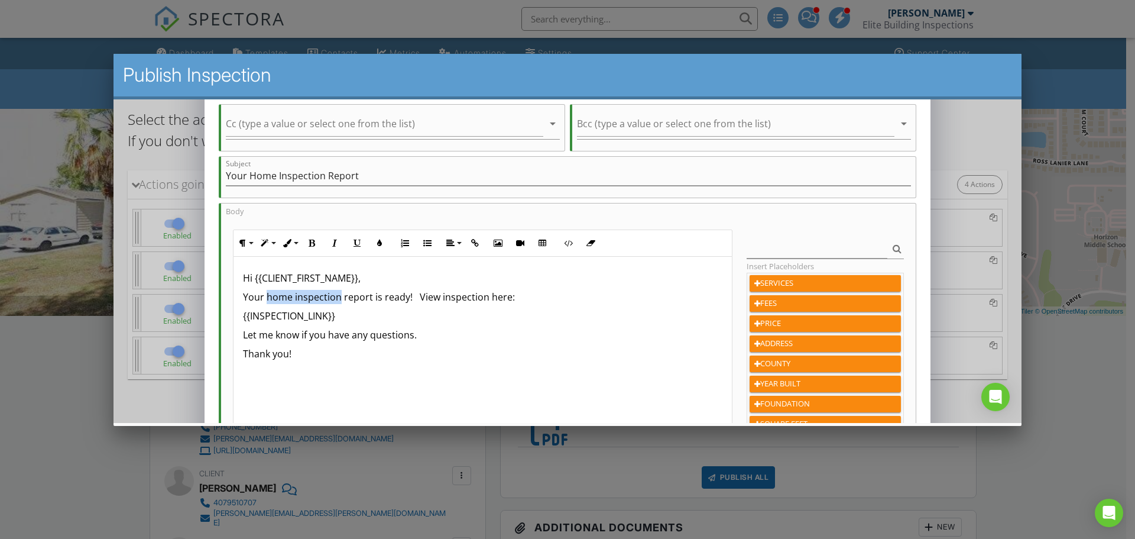
drag, startPoint x: 339, startPoint y: 298, endPoint x: 266, endPoint y: 297, distance: 73.9
click at [266, 297] on p "Your home inspection report is ready! View inspection here:" at bounding box center [483, 297] width 480 height 14
click at [370, 297] on p "Your HUD foundation report is ready! View inspection here:" at bounding box center [483, 297] width 480 height 14
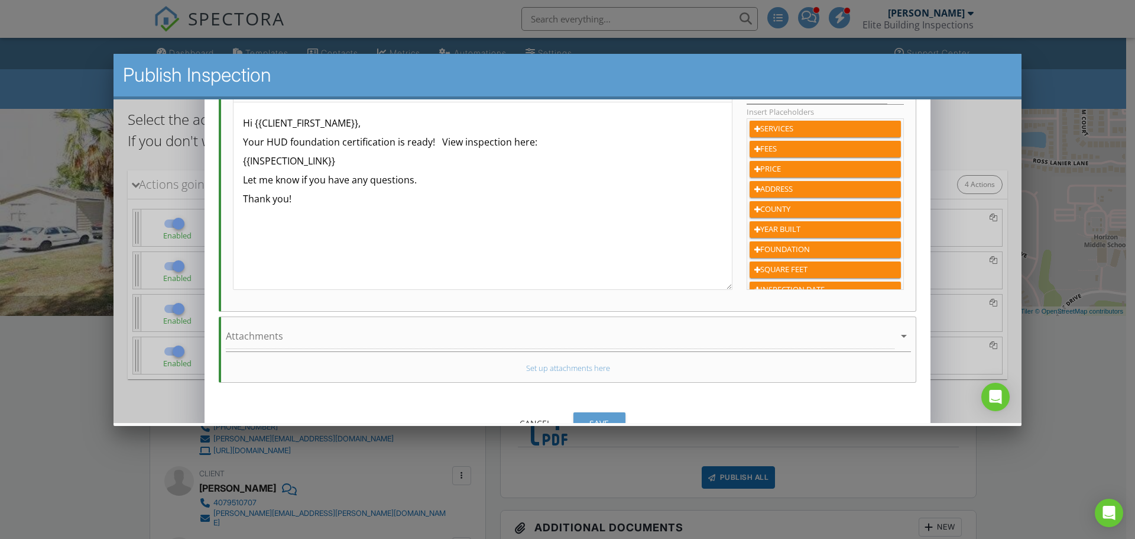
scroll to position [299, 0]
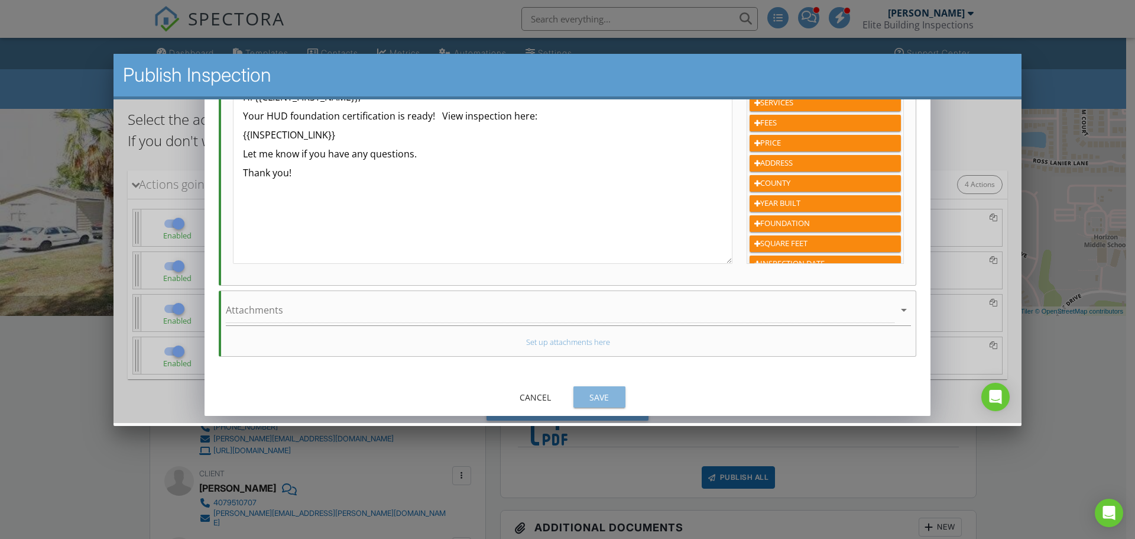
click at [598, 393] on div "Save" at bounding box center [599, 397] width 33 height 12
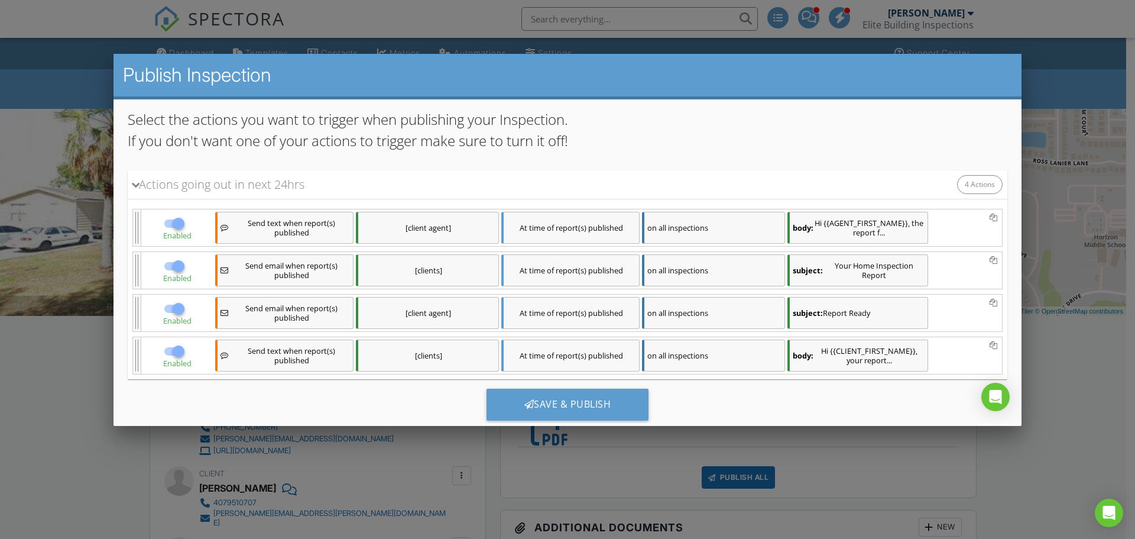
click at [469, 268] on div "[clients]" at bounding box center [427, 270] width 143 height 32
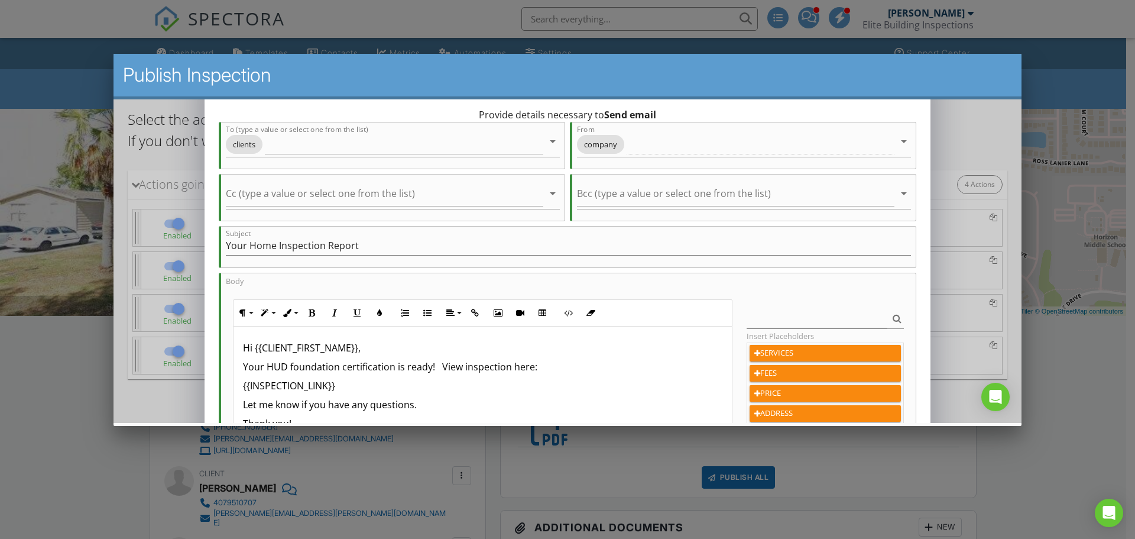
scroll to position [59, 0]
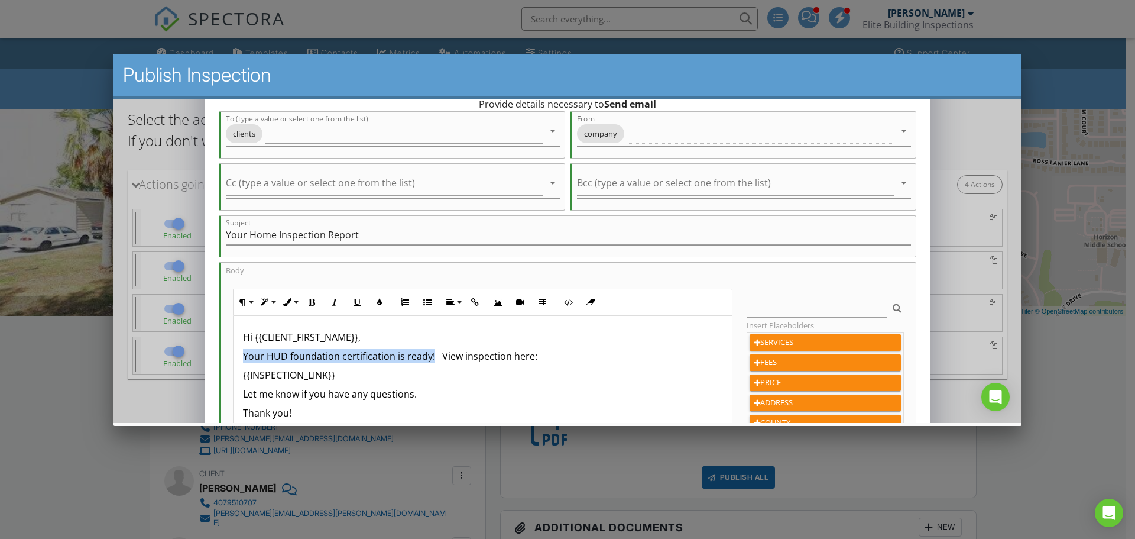
drag, startPoint x: 432, startPoint y: 357, endPoint x: 244, endPoint y: 361, distance: 188.7
click at [244, 361] on p "Your HUD foundation certification is ready! View inspection here:" at bounding box center [483, 356] width 480 height 14
copy p "Your HUD foundation certification is ready!"
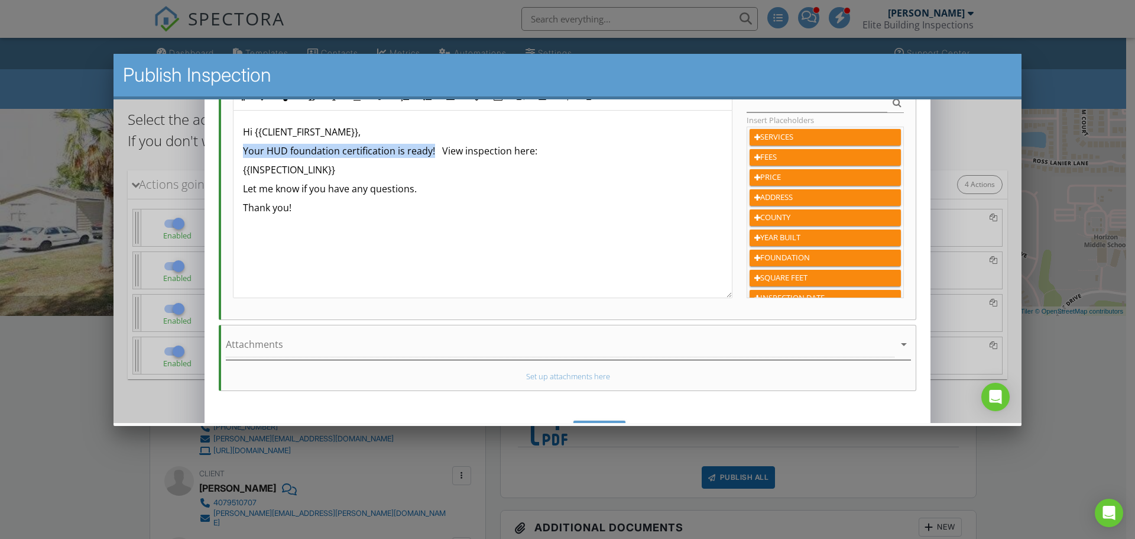
scroll to position [299, 0]
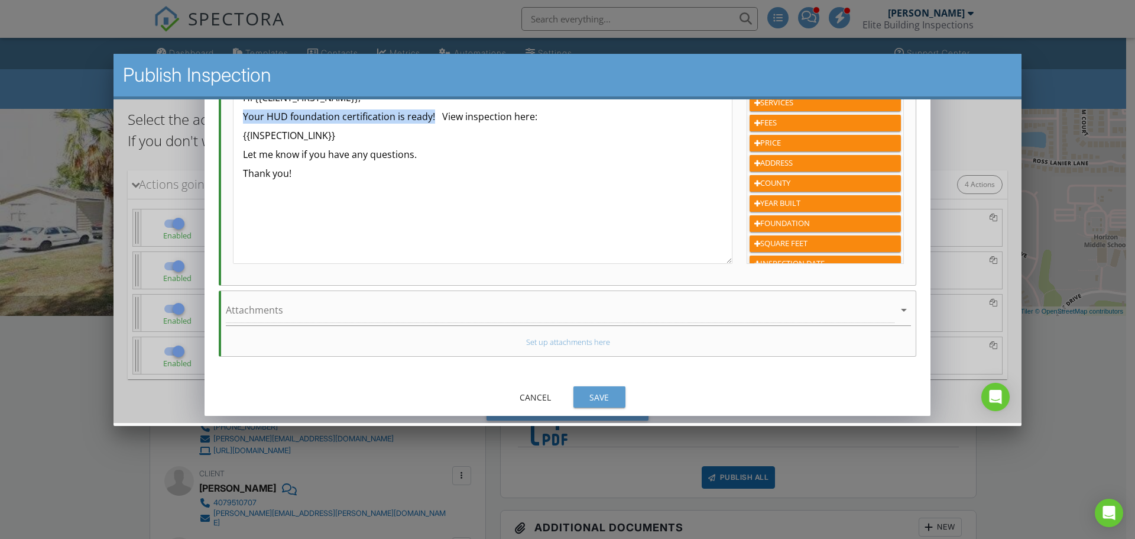
click at [596, 393] on div "Save" at bounding box center [599, 397] width 33 height 12
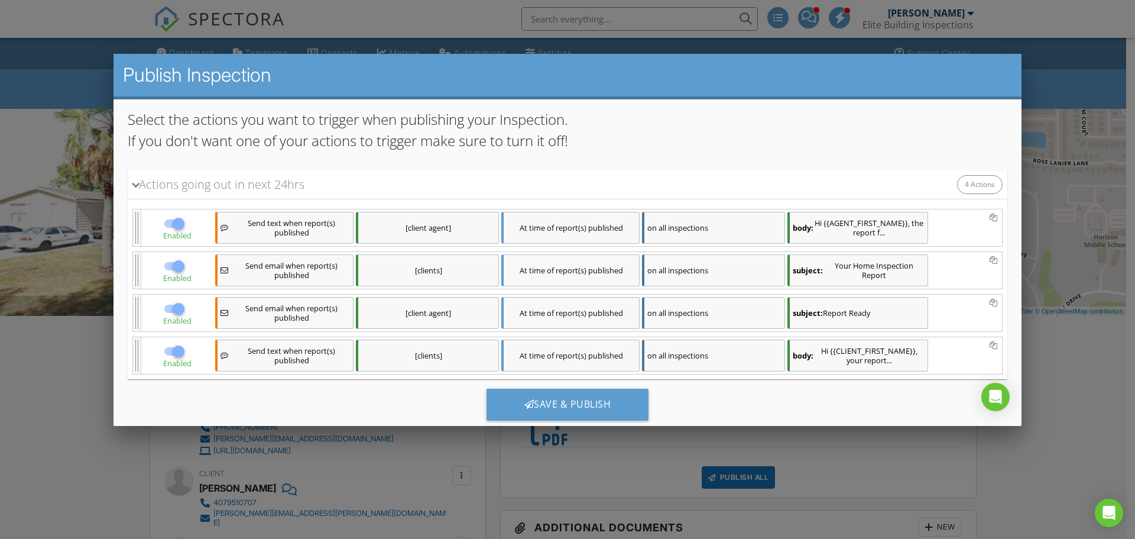
click at [471, 310] on div "[client agent]" at bounding box center [427, 313] width 143 height 32
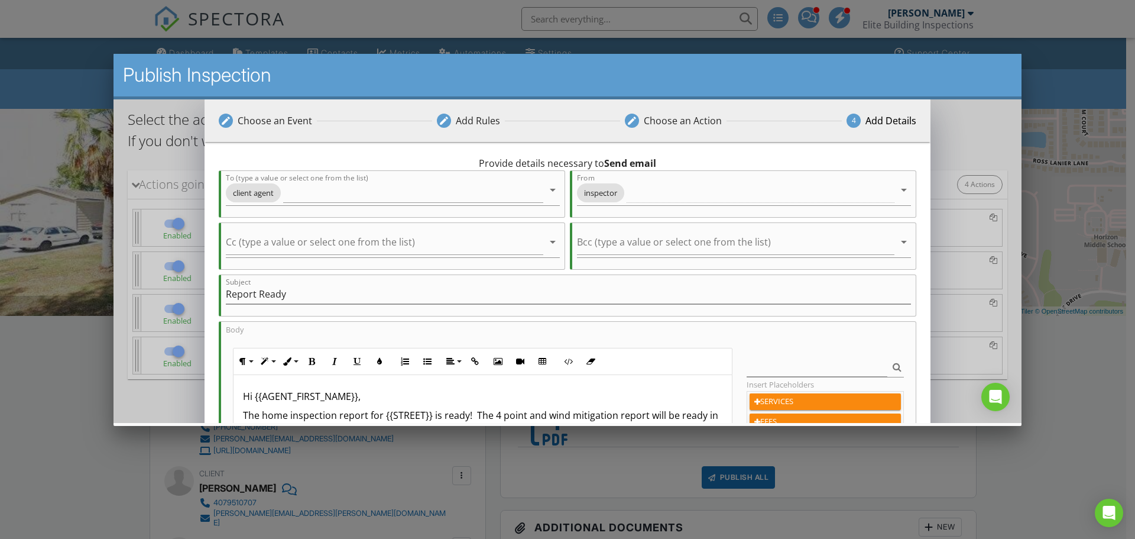
scroll to position [118, 0]
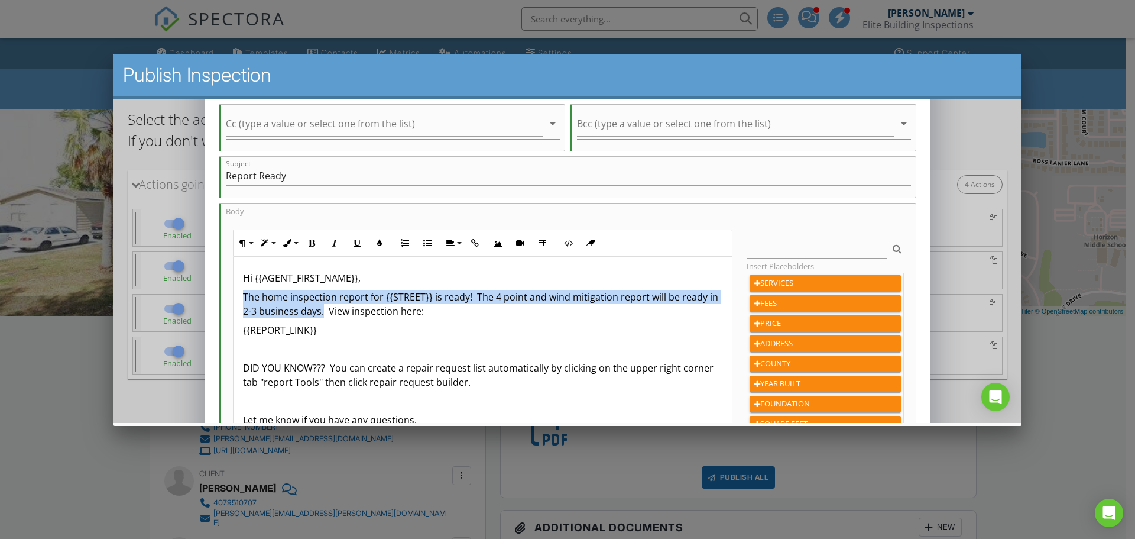
drag, startPoint x: 323, startPoint y: 313, endPoint x: 231, endPoint y: 291, distance: 95.4
click at [231, 291] on div "Paragraph Format Normal Heading 1 Heading 2 Heading 3 Heading 4 Code Paragraph …" at bounding box center [483, 336] width 515 height 215
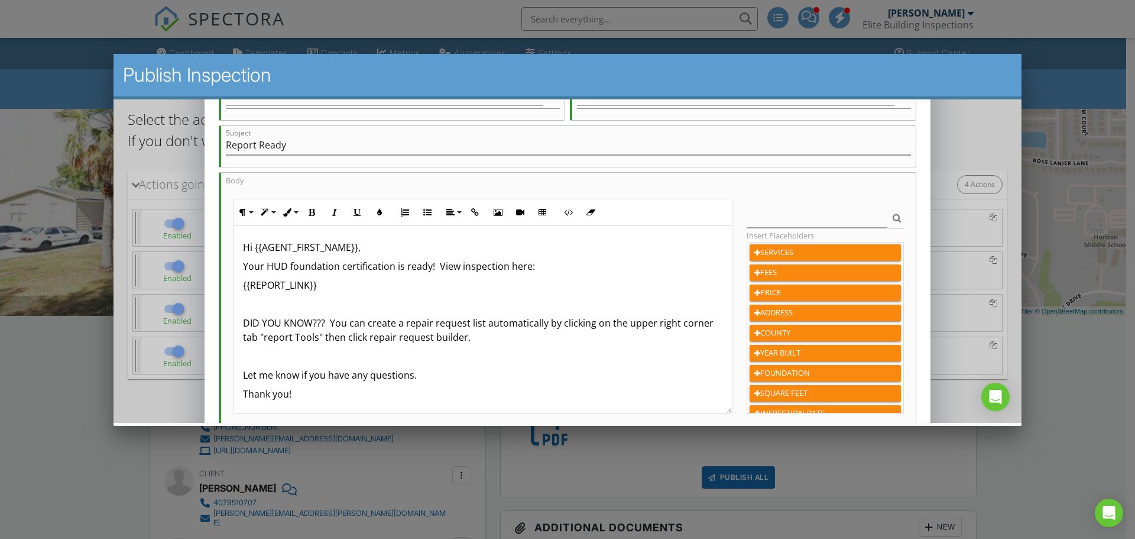
scroll to position [299, 0]
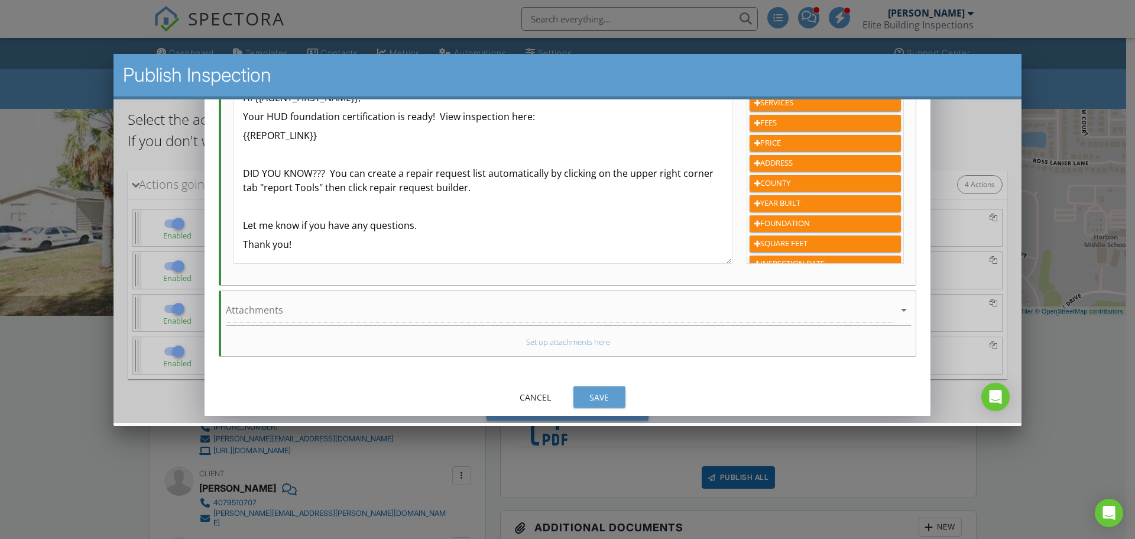
click at [604, 394] on div "Save" at bounding box center [599, 397] width 33 height 12
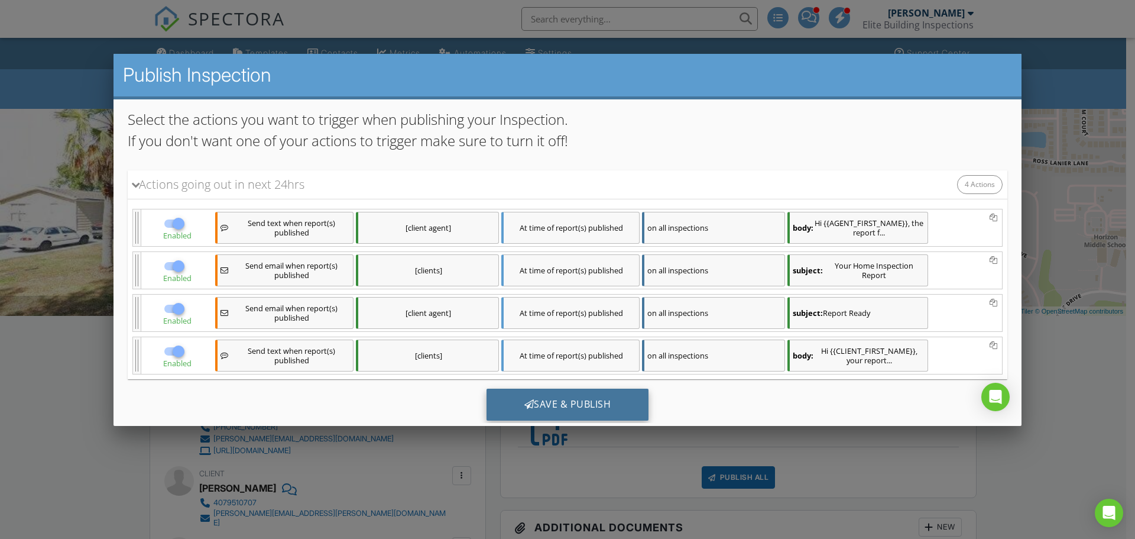
click at [570, 406] on div "Save & Publish" at bounding box center [568, 405] width 163 height 32
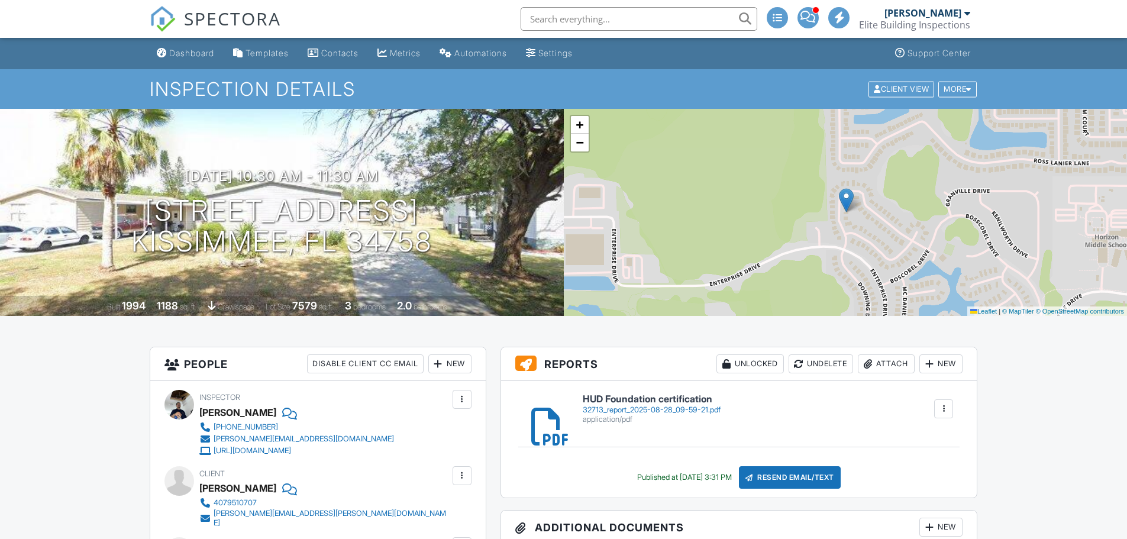
click at [191, 52] on div "Dashboard" at bounding box center [191, 53] width 45 height 10
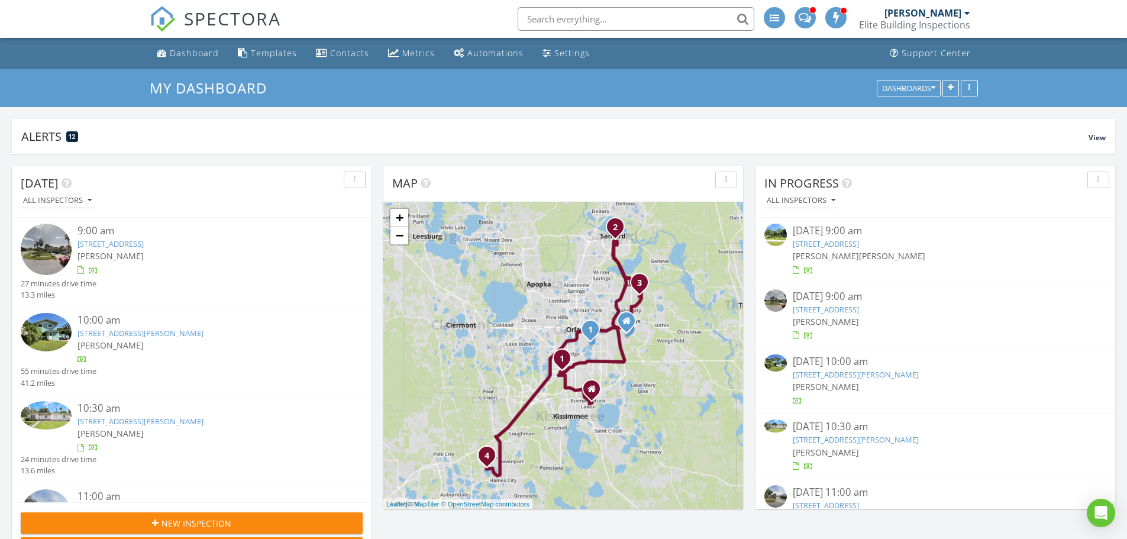
scroll to position [225, 360]
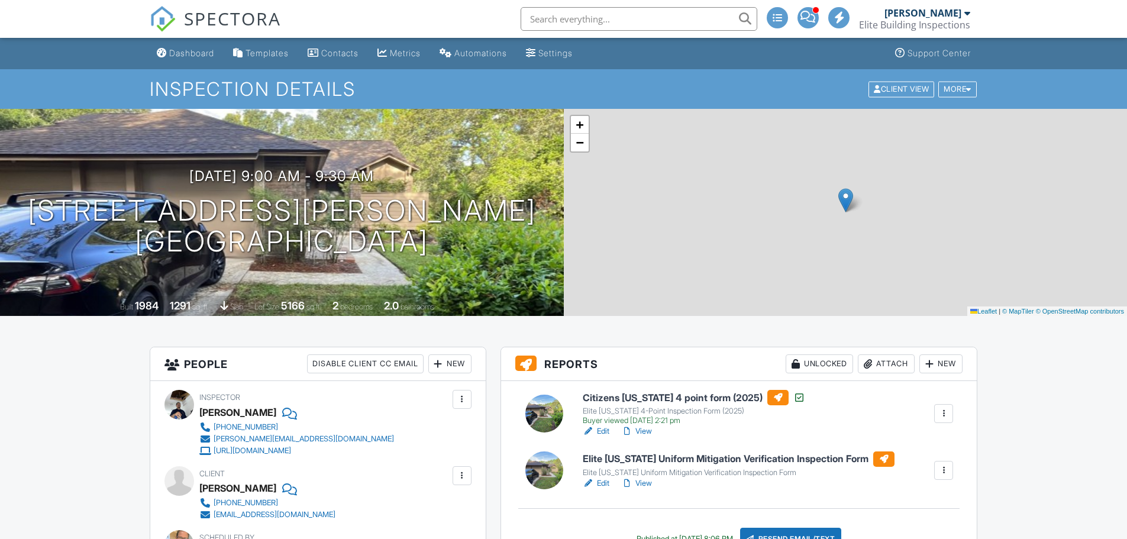
drag, startPoint x: 0, startPoint y: 0, endPoint x: 691, endPoint y: 458, distance: 829.5
click at [691, 458] on h6 "Elite [US_STATE] Uniform Mitigation Verification Inspection Form" at bounding box center [739, 458] width 312 height 15
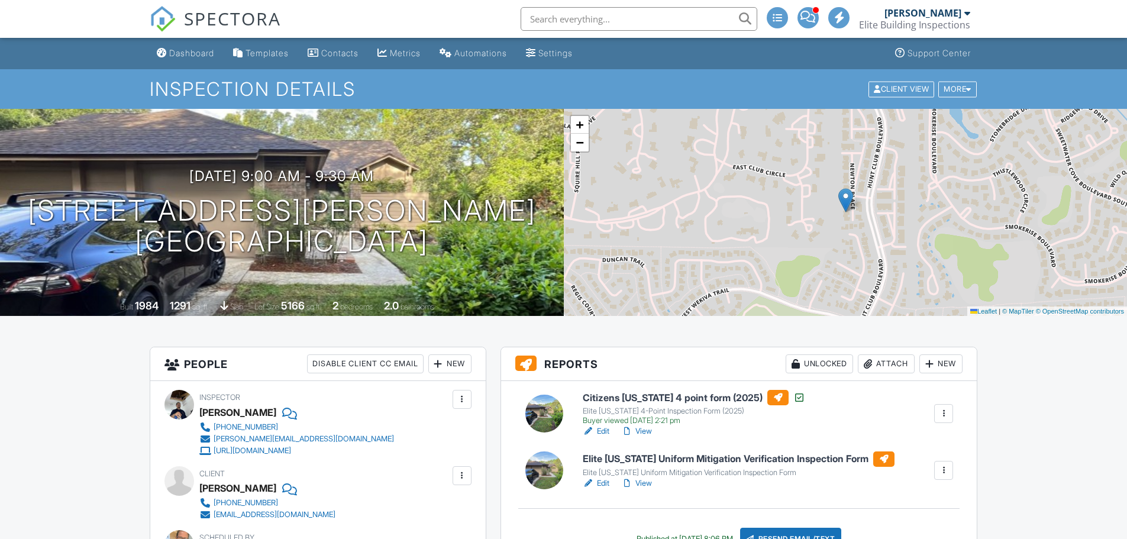
drag, startPoint x: 0, startPoint y: 0, endPoint x: 688, endPoint y: 458, distance: 826.2
click at [688, 458] on h6 "Elite [US_STATE] Uniform Mitigation Verification Inspection Form" at bounding box center [739, 458] width 312 height 15
click at [791, 528] on div "Resend Email/Text" at bounding box center [791, 539] width 102 height 22
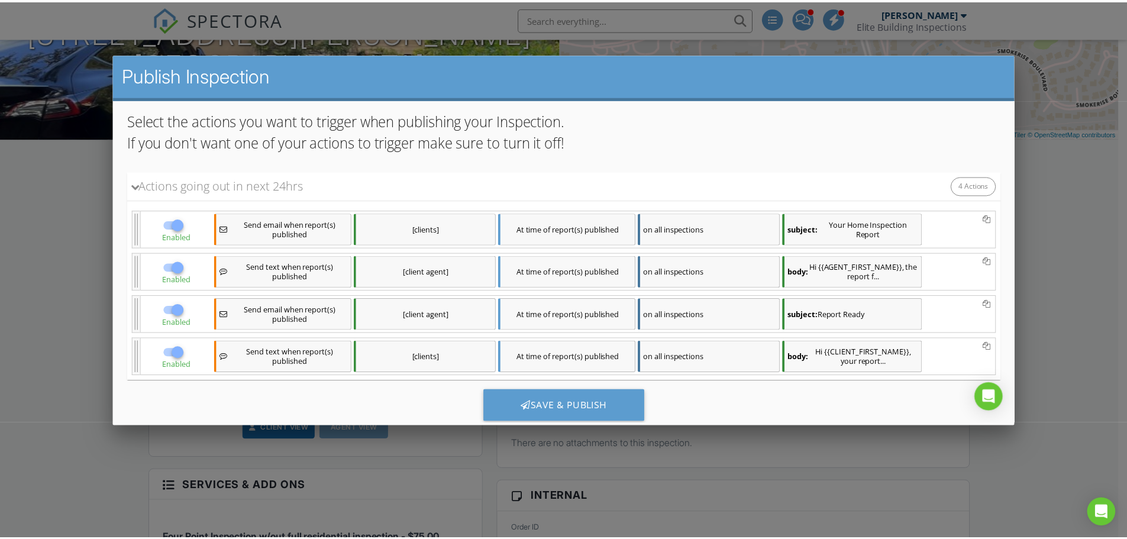
scroll to position [136, 0]
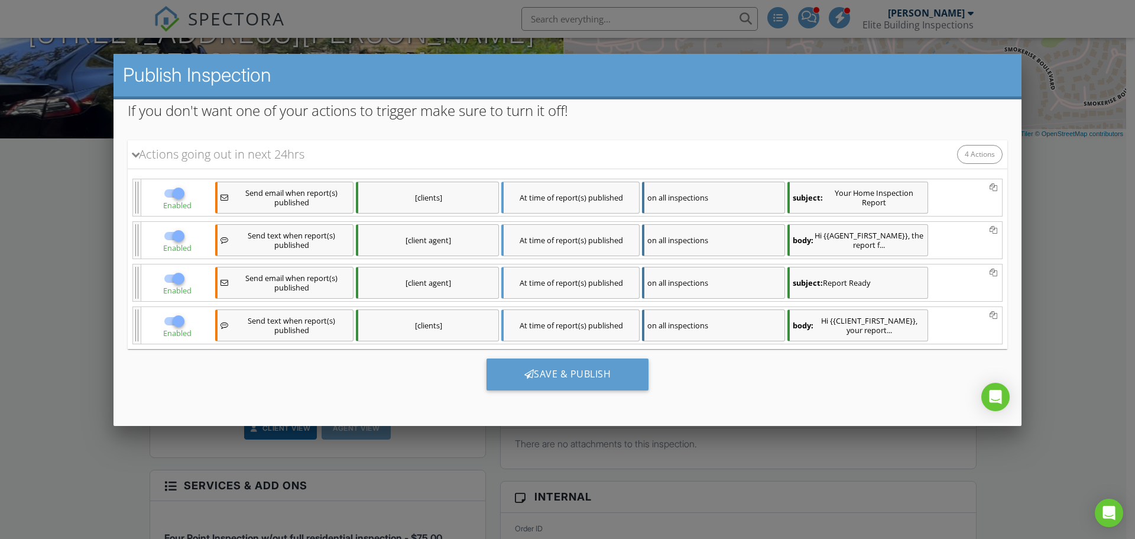
click at [69, 447] on div at bounding box center [567, 278] width 1135 height 674
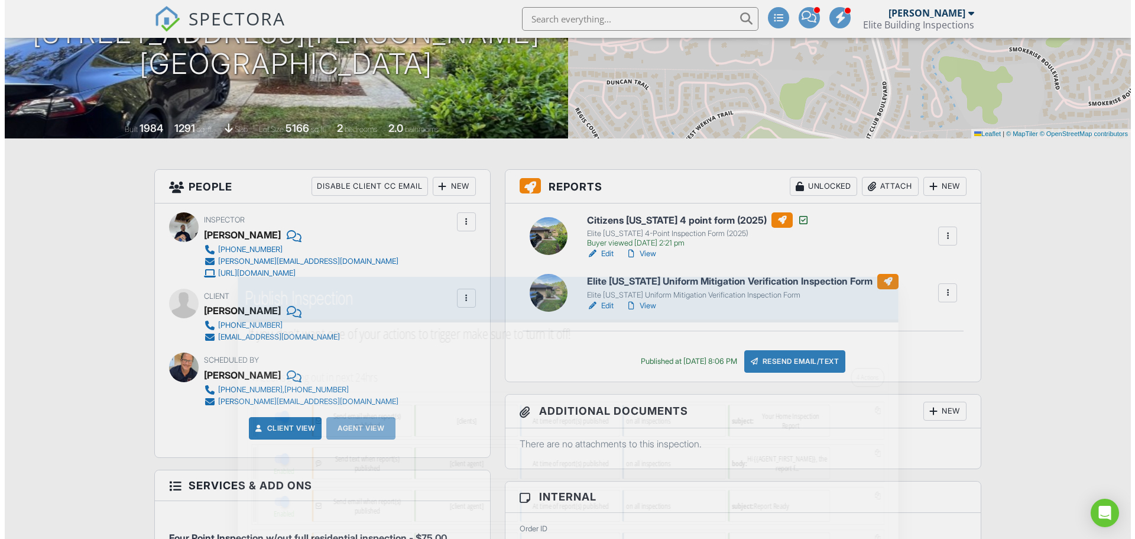
scroll to position [0, 0]
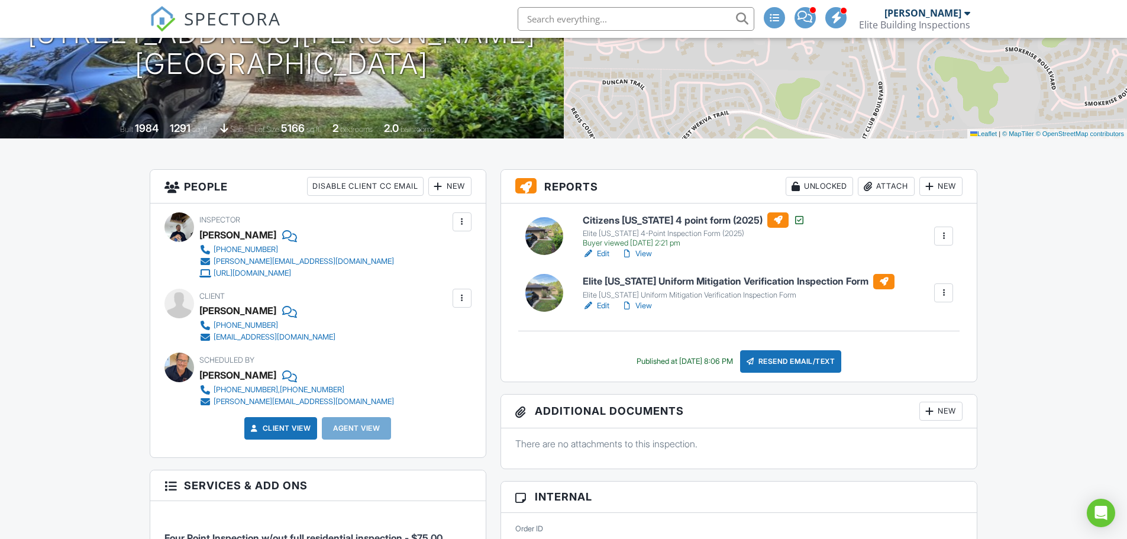
click at [804, 369] on div "Resend Email/Text" at bounding box center [791, 361] width 102 height 22
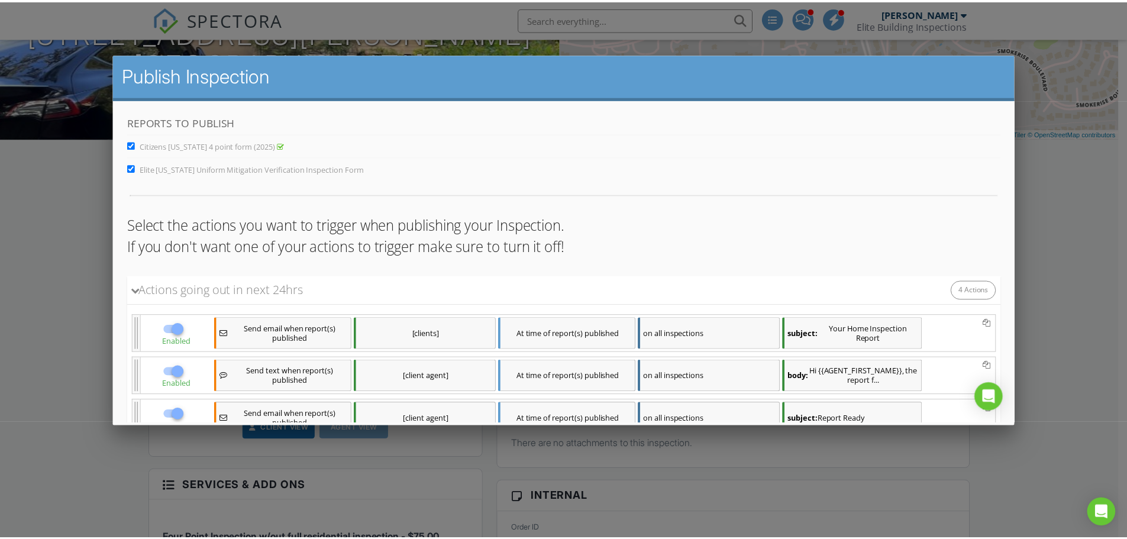
scroll to position [118, 0]
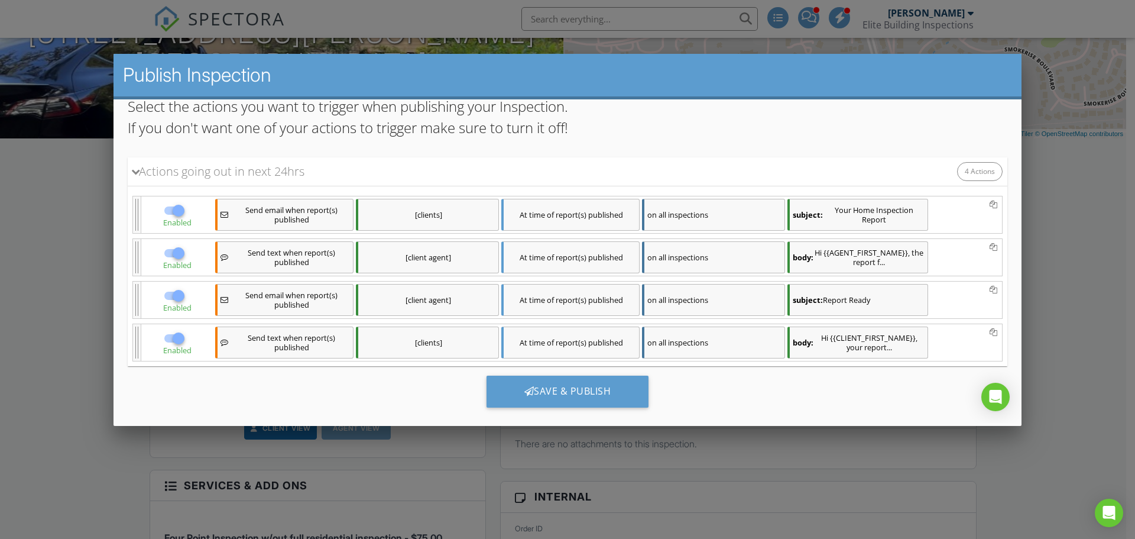
click at [462, 249] on div "[client agent]" at bounding box center [427, 257] width 143 height 32
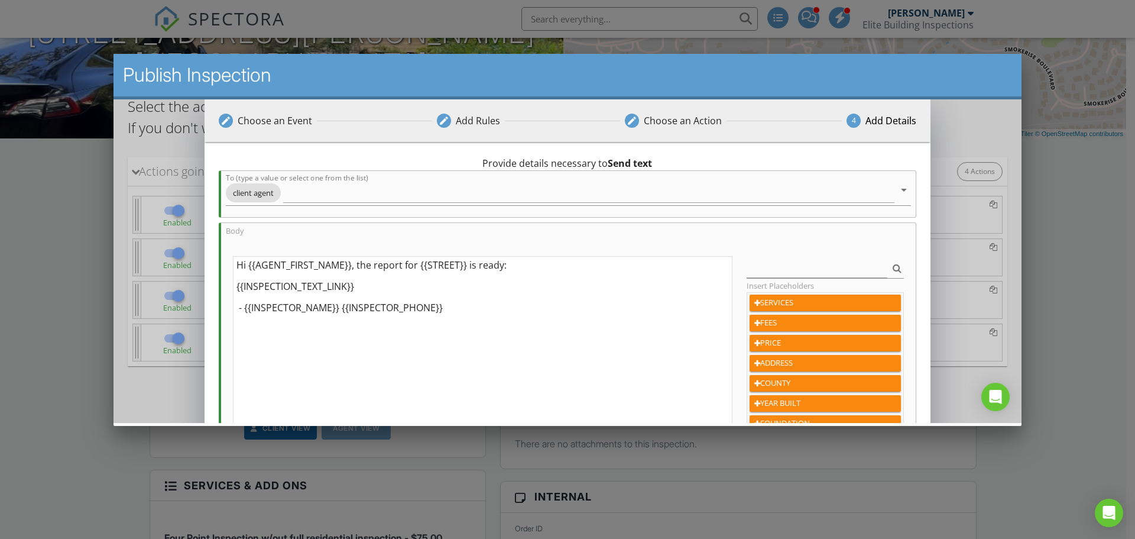
click at [53, 283] on div at bounding box center [567, 278] width 1135 height 674
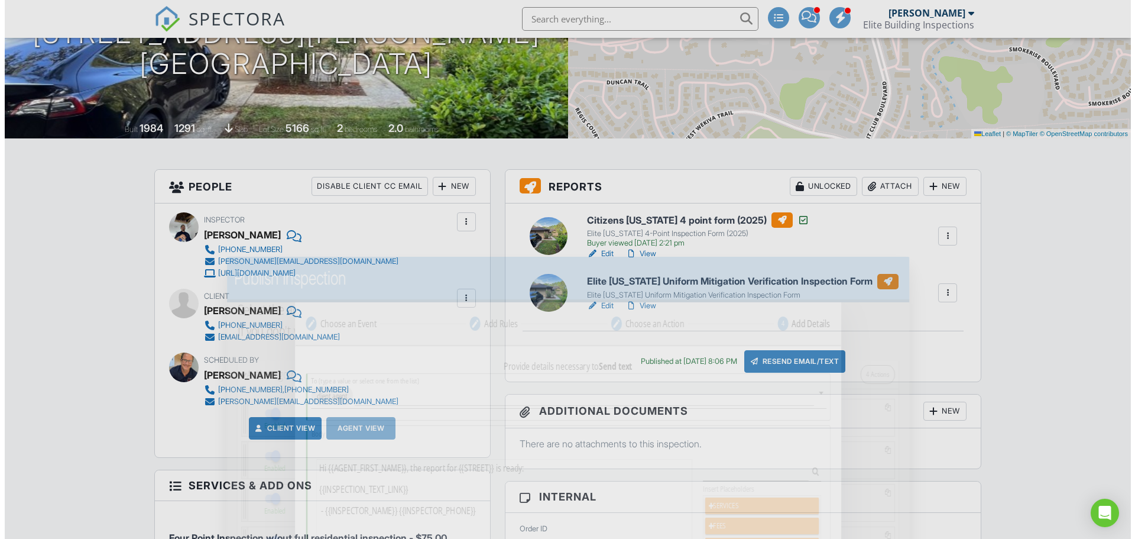
scroll to position [0, 0]
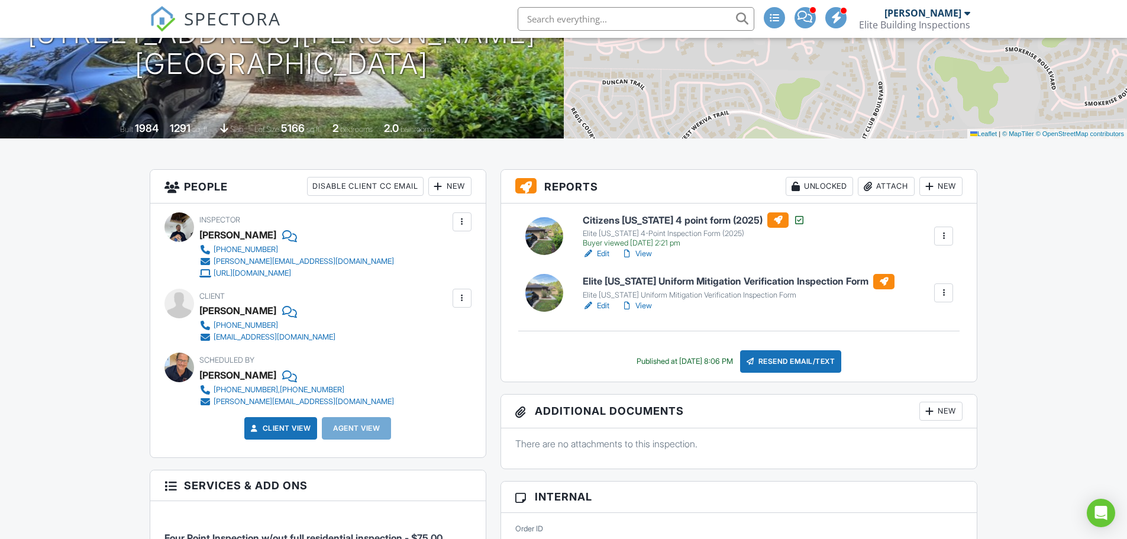
click at [779, 359] on div "Resend Email/Text" at bounding box center [791, 361] width 102 height 22
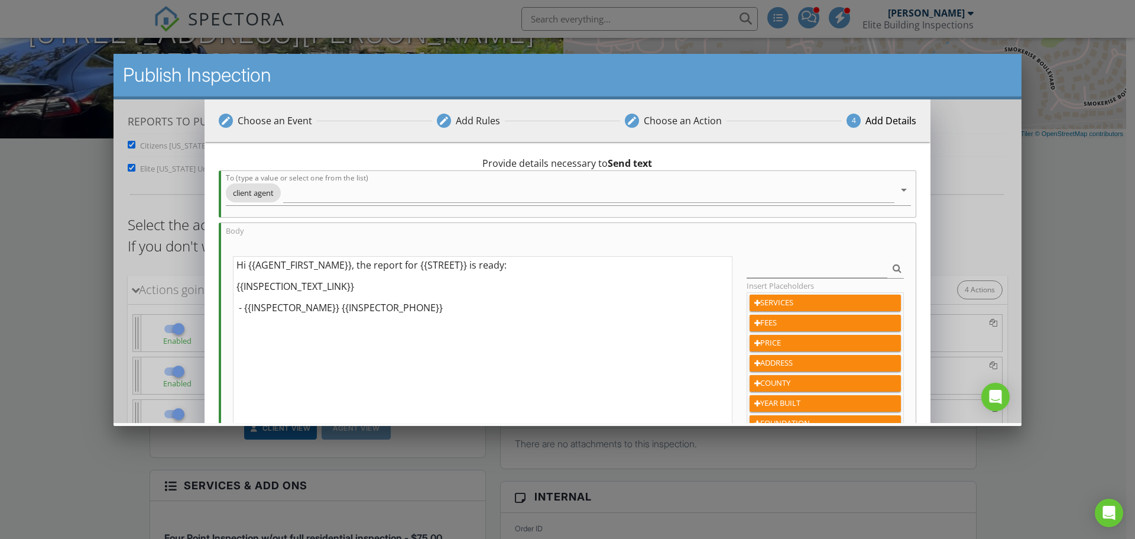
scroll to position [137, 0]
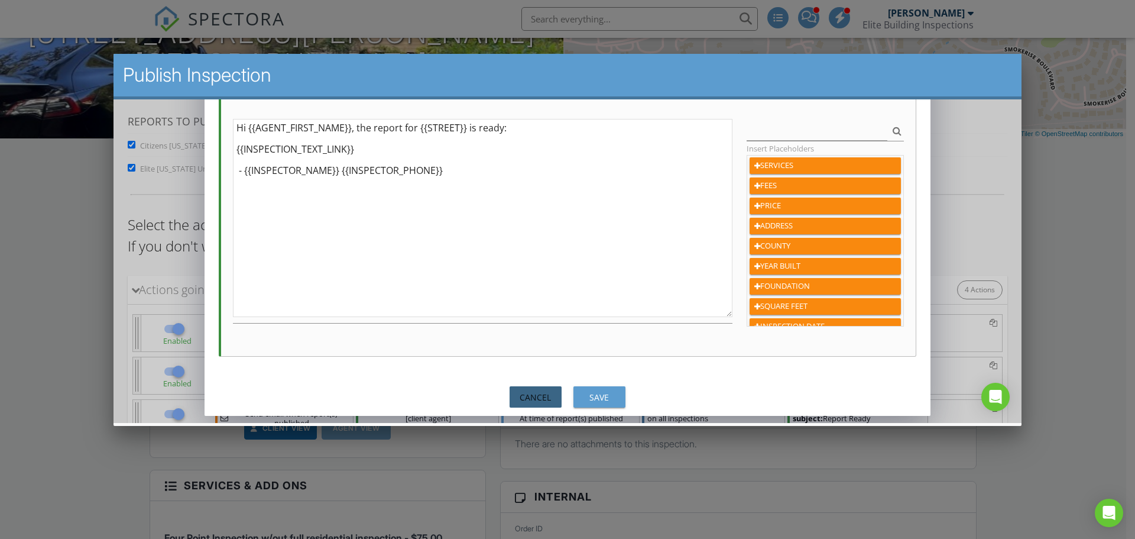
click at [537, 402] on div "Cancel" at bounding box center [535, 397] width 33 height 12
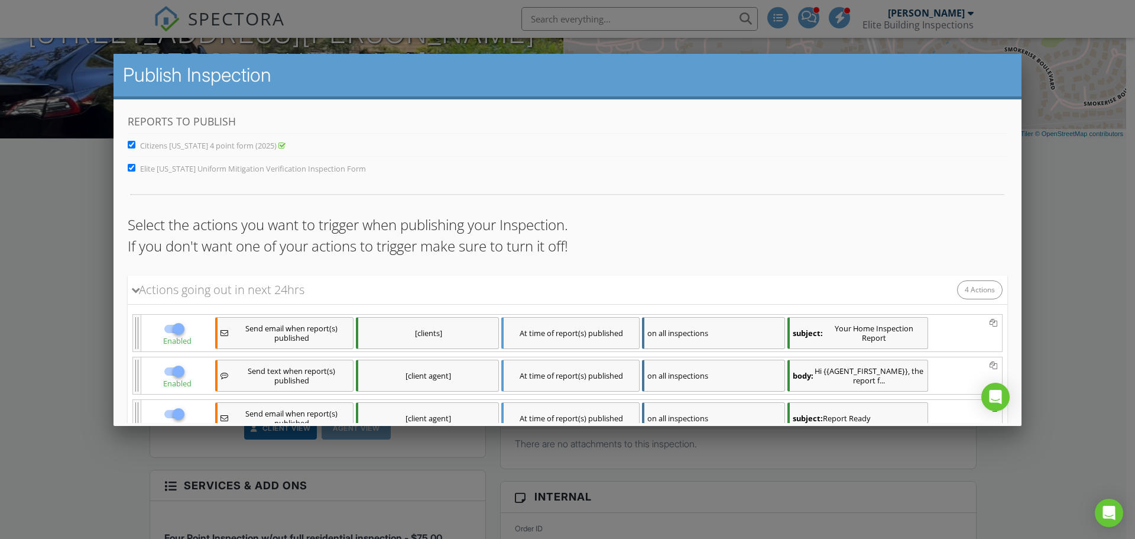
scroll to position [118, 0]
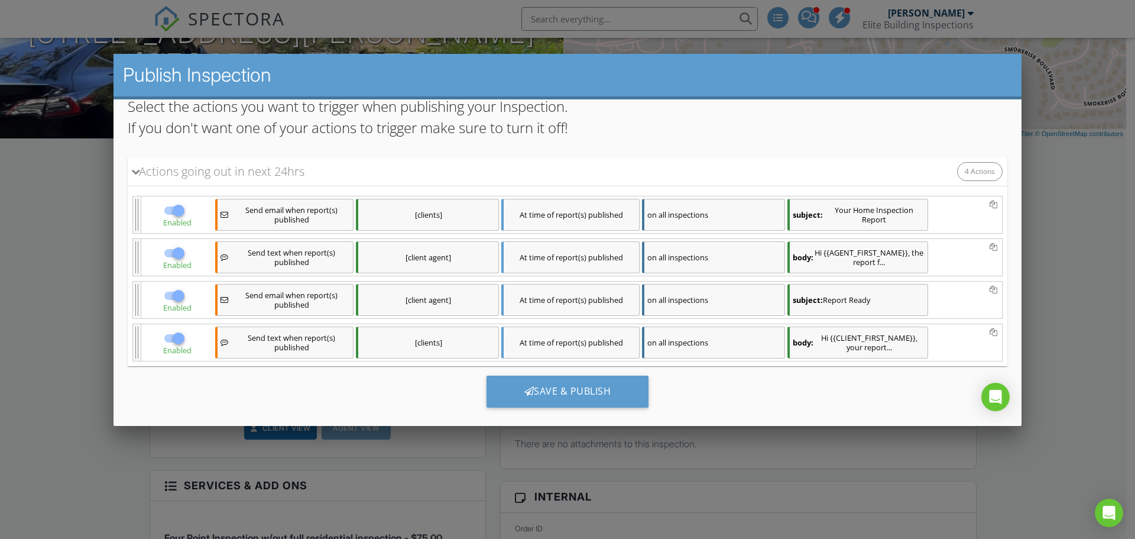
click at [458, 211] on div "[clients]" at bounding box center [427, 215] width 143 height 32
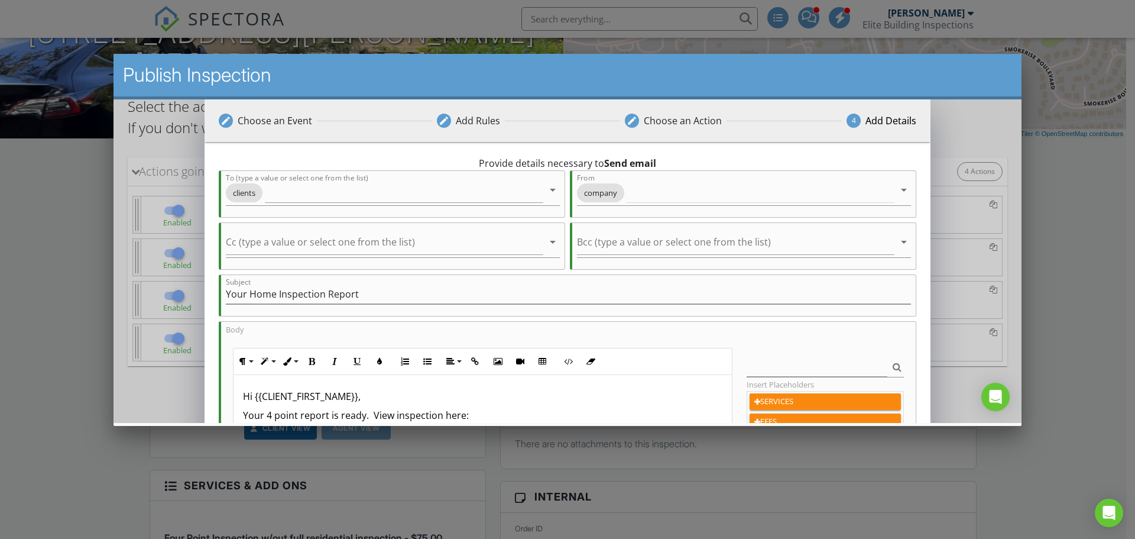
scroll to position [177, 0]
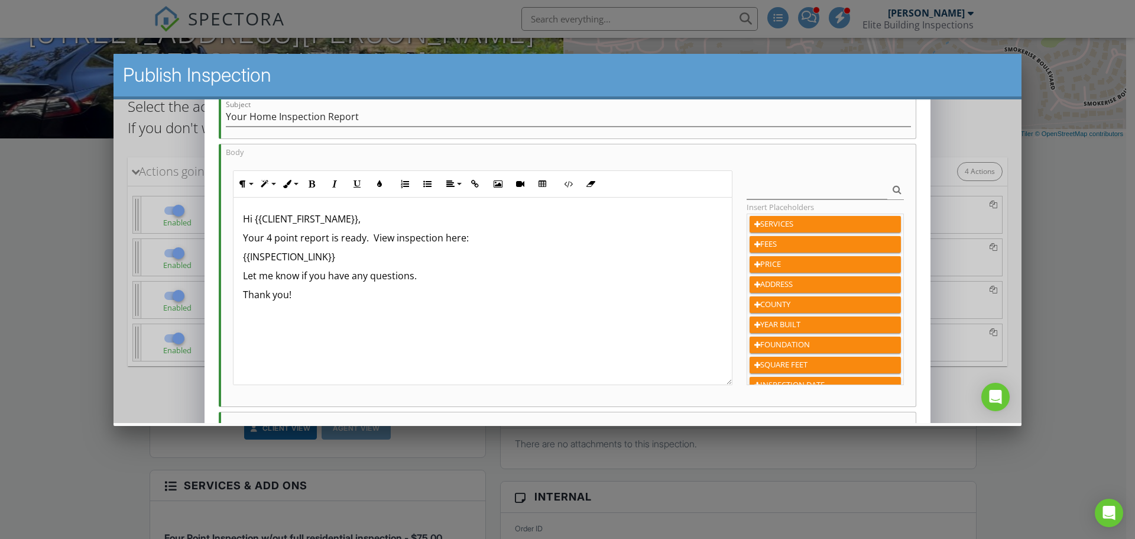
click at [296, 238] on p "Your 4 point report is ready. View inspection here:" at bounding box center [483, 238] width 480 height 14
click at [414, 238] on p "Your wind mitigation report is report is ready. View inspection here:" at bounding box center [483, 238] width 480 height 14
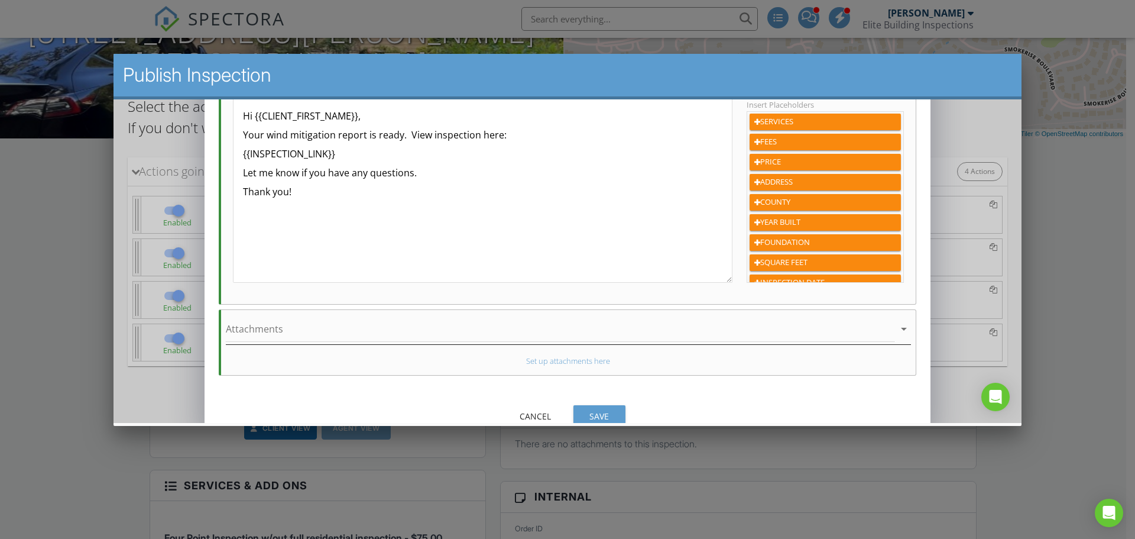
scroll to position [299, 0]
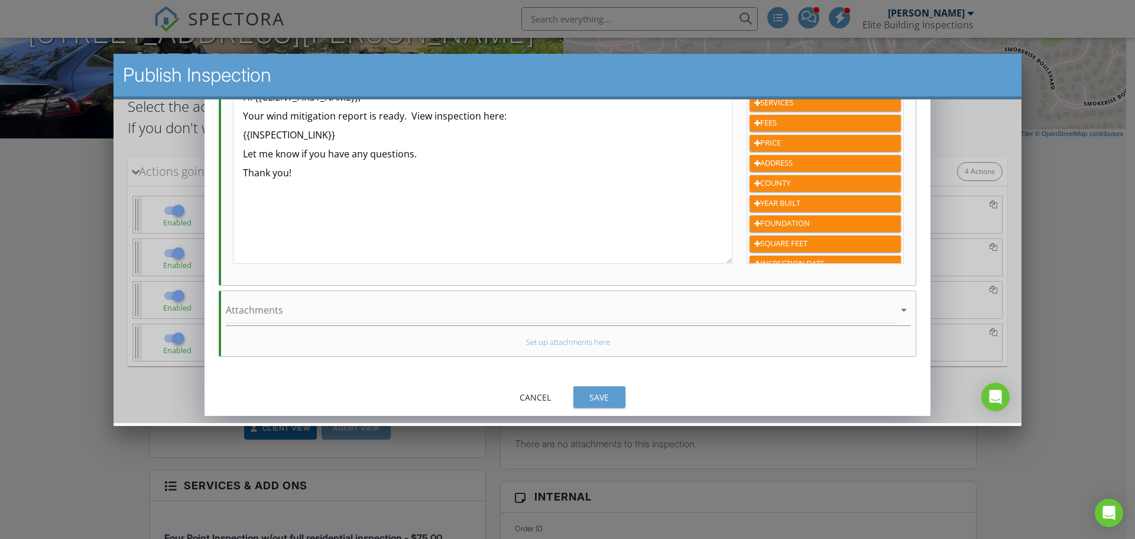
click at [596, 387] on button "Save" at bounding box center [600, 396] width 52 height 21
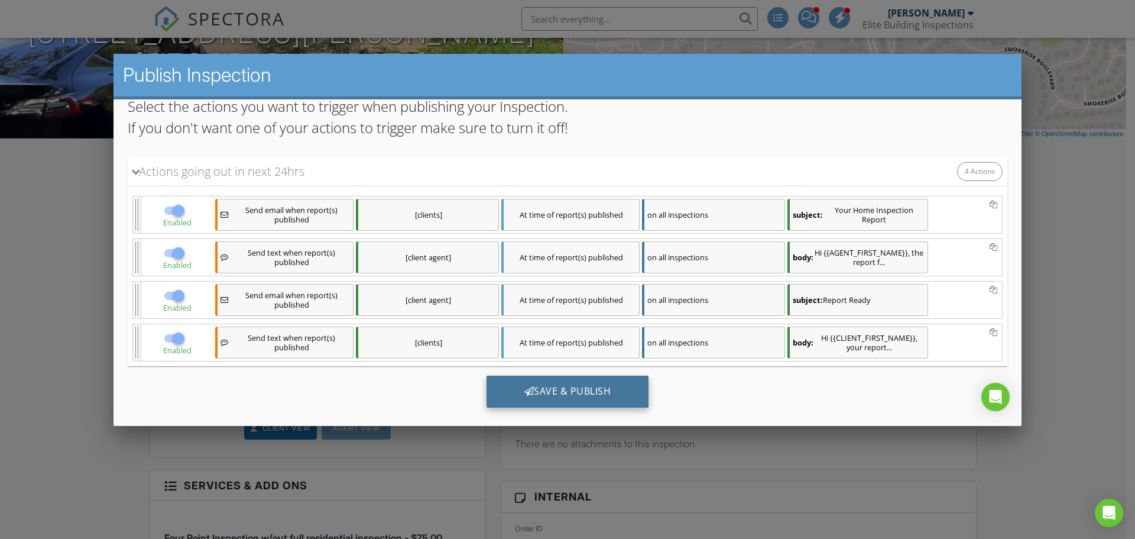
click at [560, 391] on div "Save & Publish" at bounding box center [568, 392] width 163 height 32
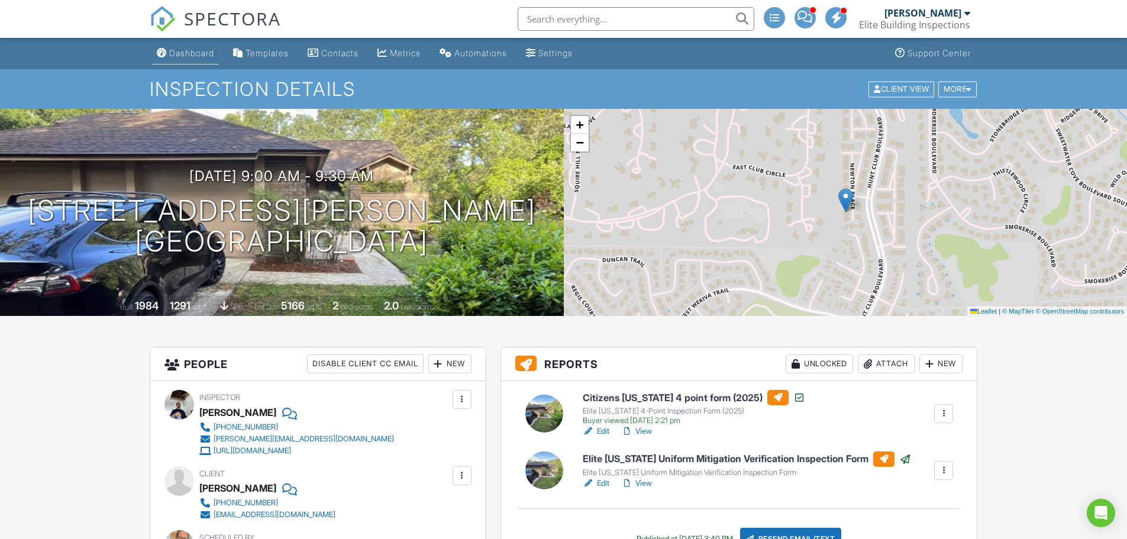
click at [196, 55] on div "Dashboard" at bounding box center [191, 53] width 45 height 10
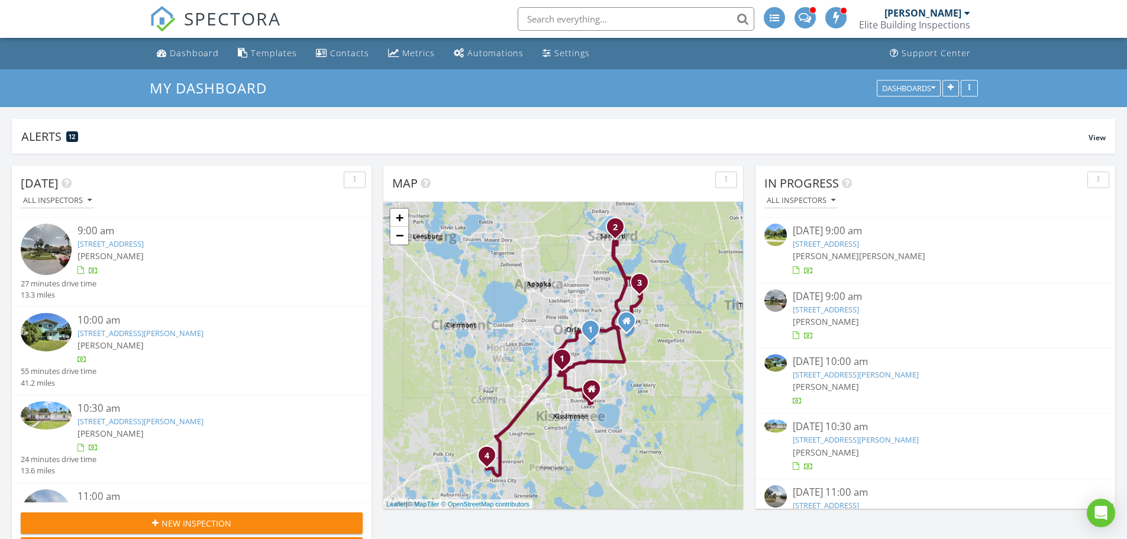
scroll to position [225, 360]
